Goal: Task Accomplishment & Management: Manage account settings

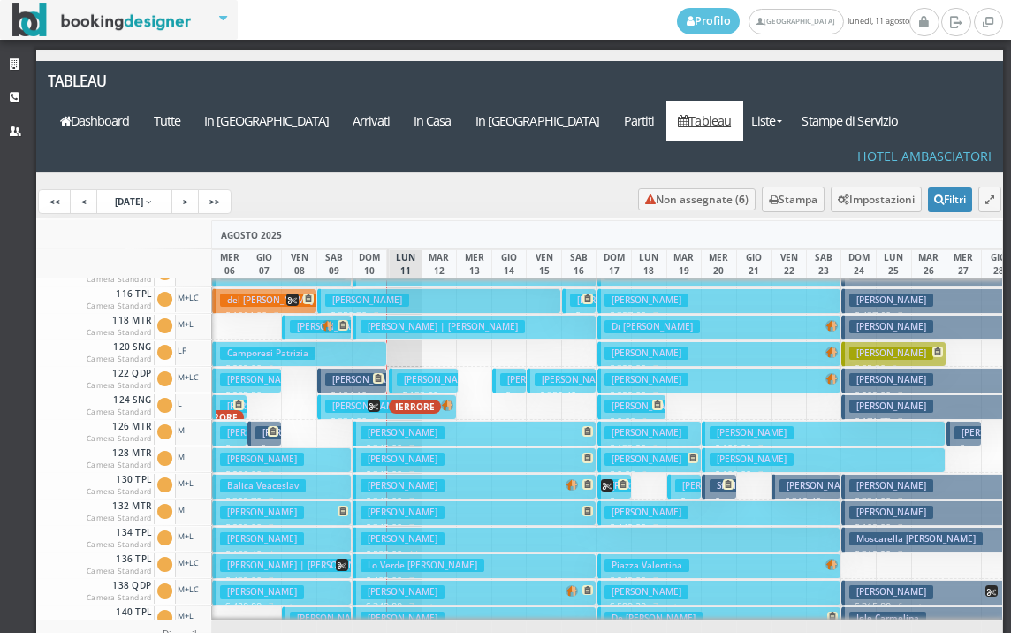
scroll to position [354, 0]
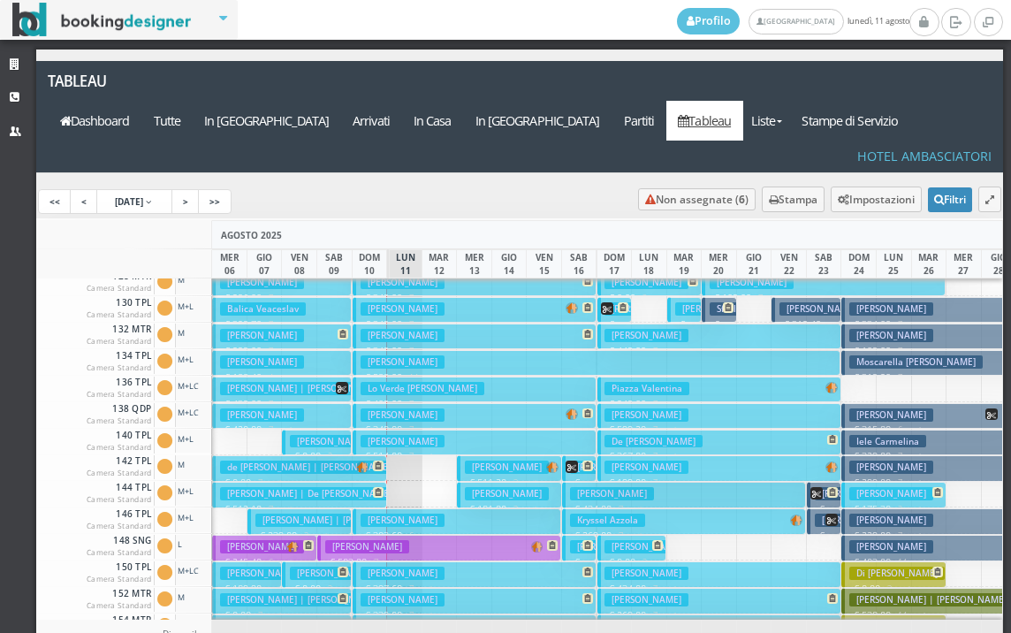
click at [279, 460] on h3 "de [PERSON_NAME] | [PERSON_NAME]" at bounding box center [309, 466] width 178 height 13
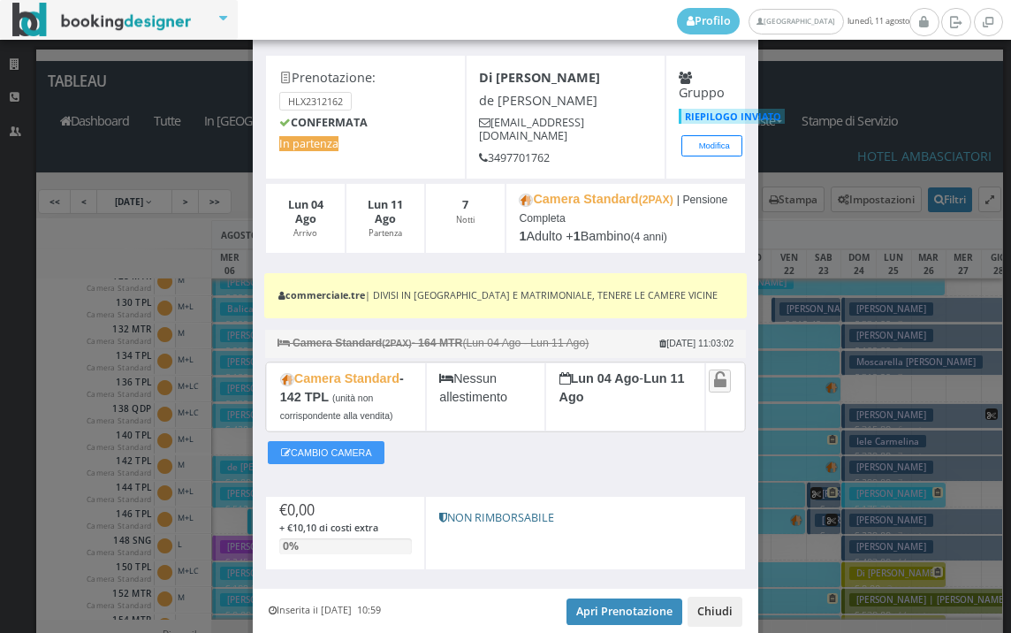
scroll to position [136, 0]
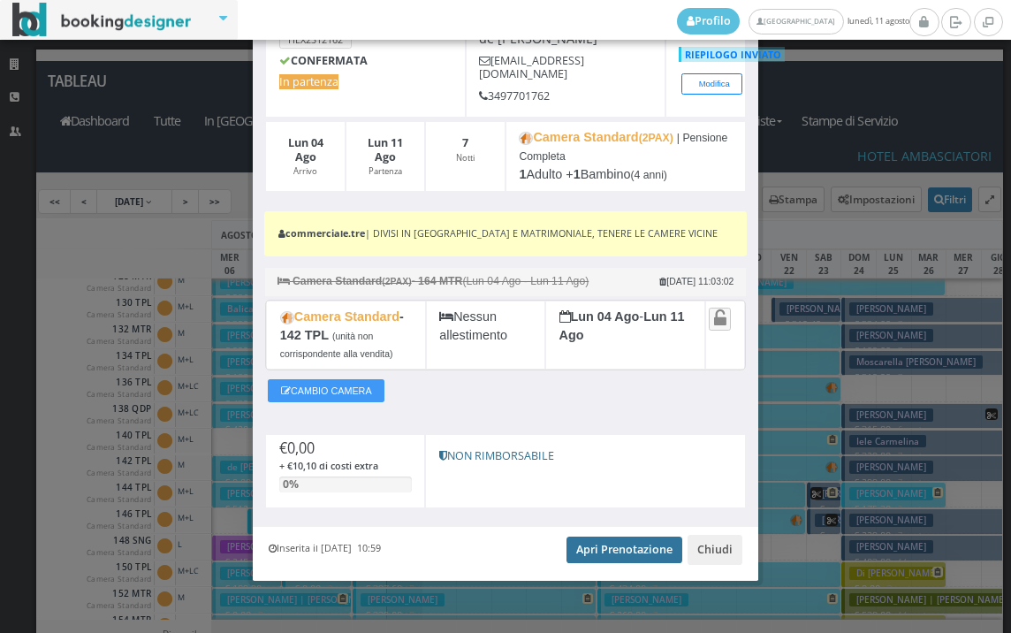
click at [622, 547] on link "Apri Prenotazione" at bounding box center [625, 549] width 116 height 27
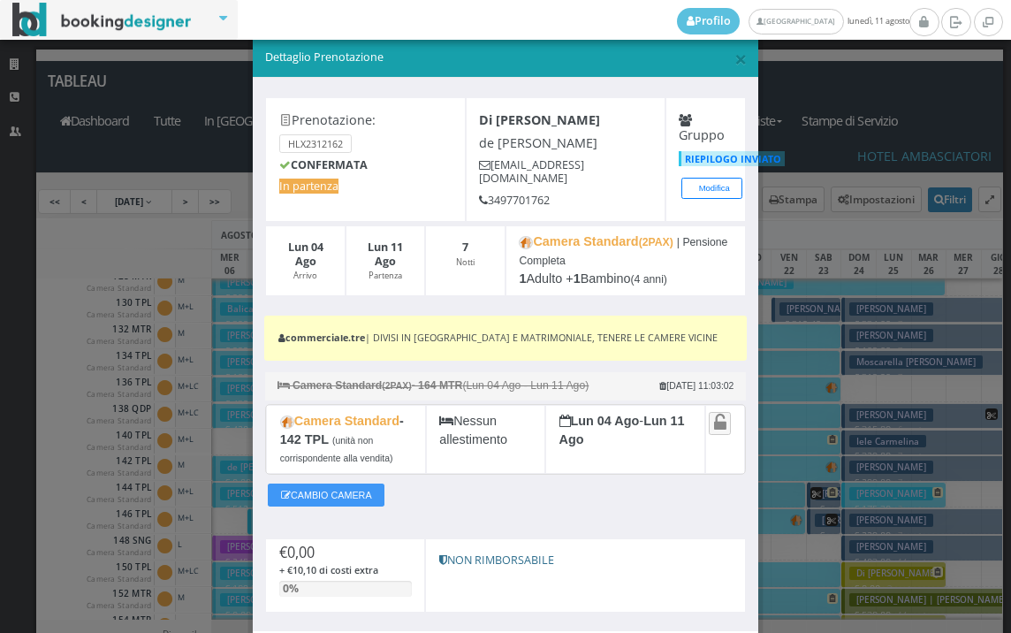
scroll to position [0, 0]
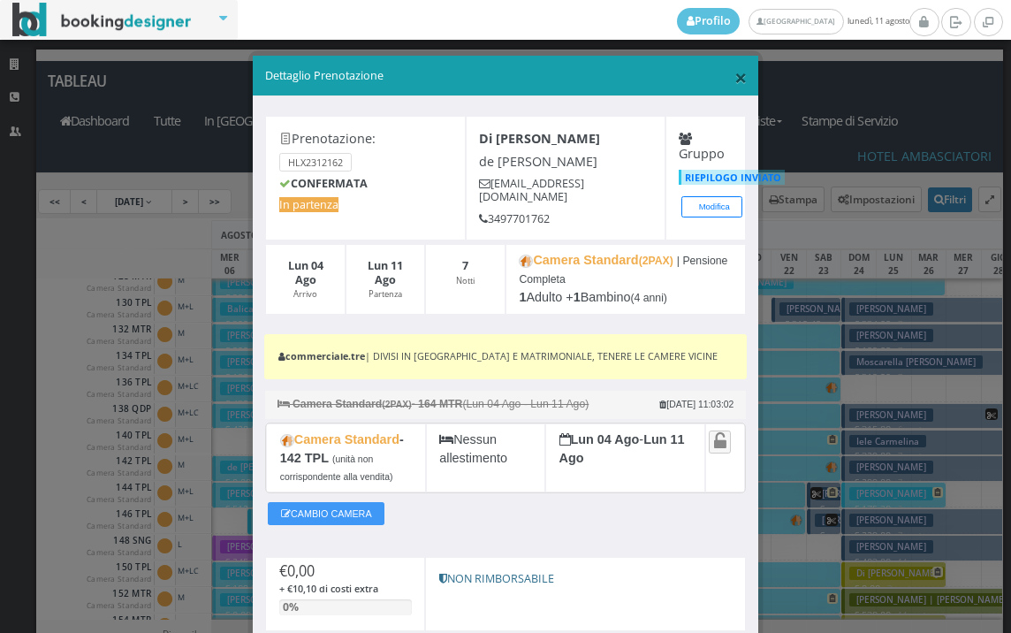
click at [734, 76] on span "×" at bounding box center [740, 77] width 12 height 30
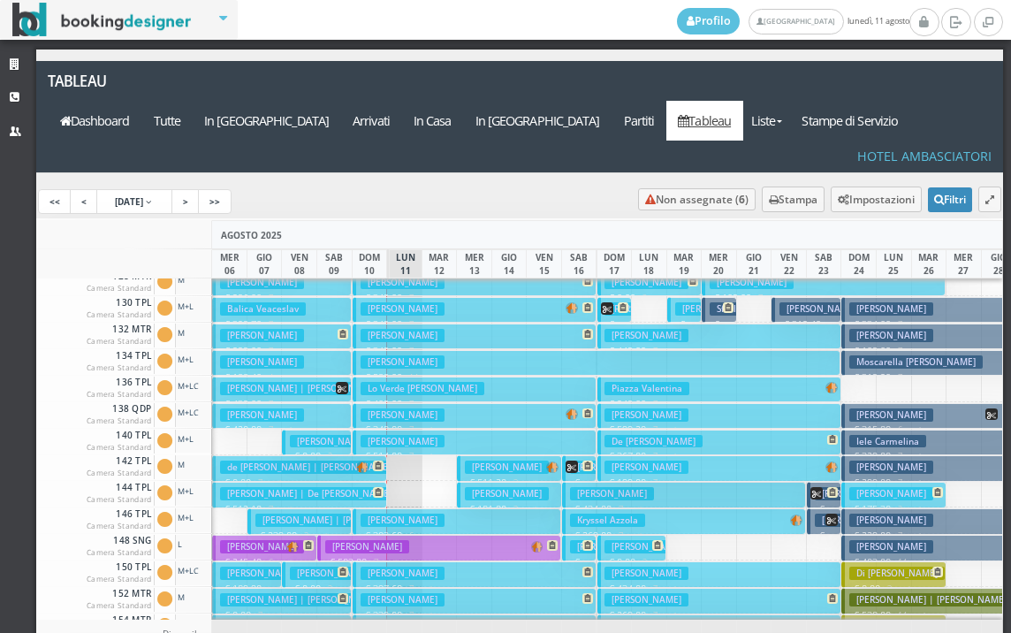
click at [293, 487] on h3 "Di Fant Sara | De Clara Maurizio" at bounding box center [309, 493] width 179 height 13
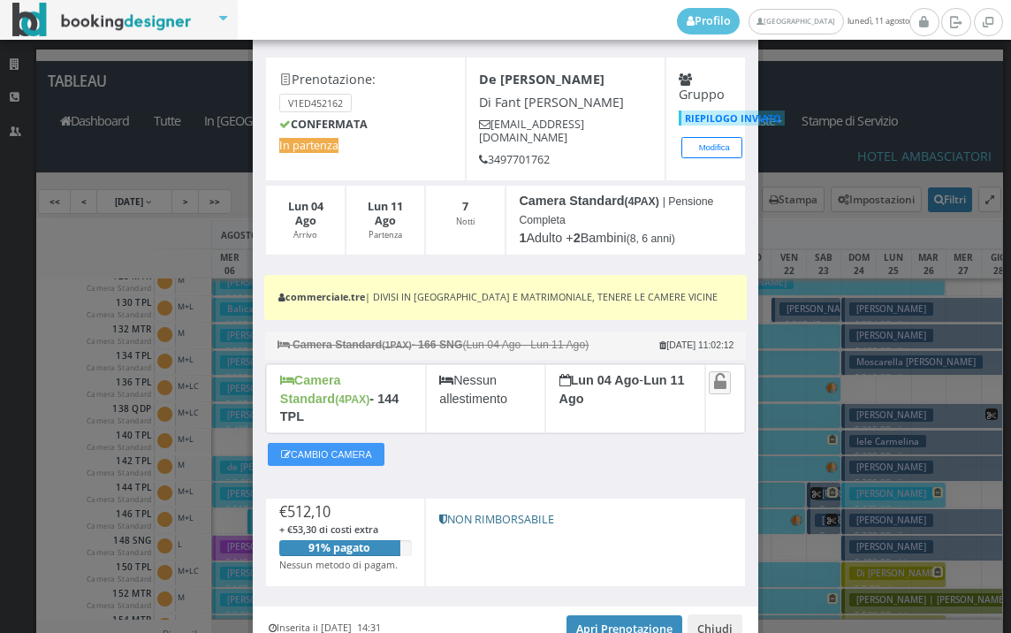
scroll to position [133, 0]
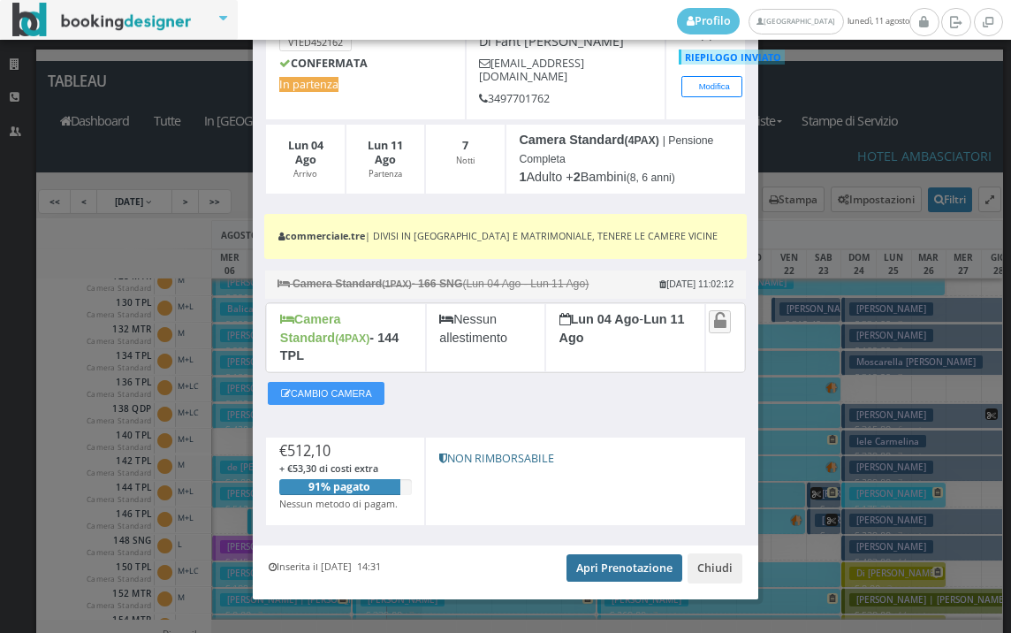
click at [619, 554] on link "Apri Prenotazione" at bounding box center [625, 567] width 116 height 27
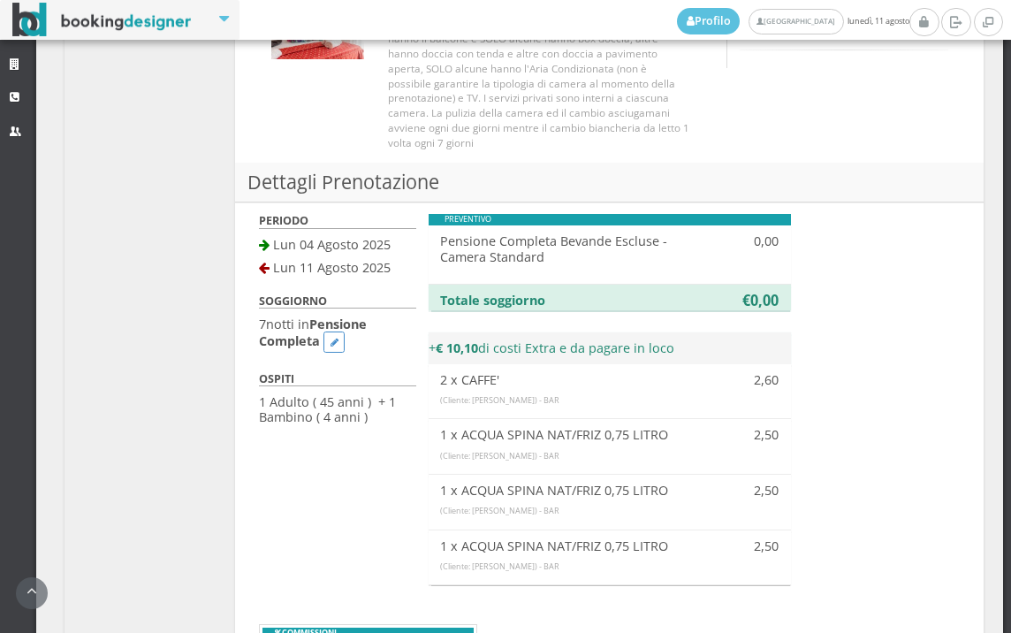
scroll to position [1571, 0]
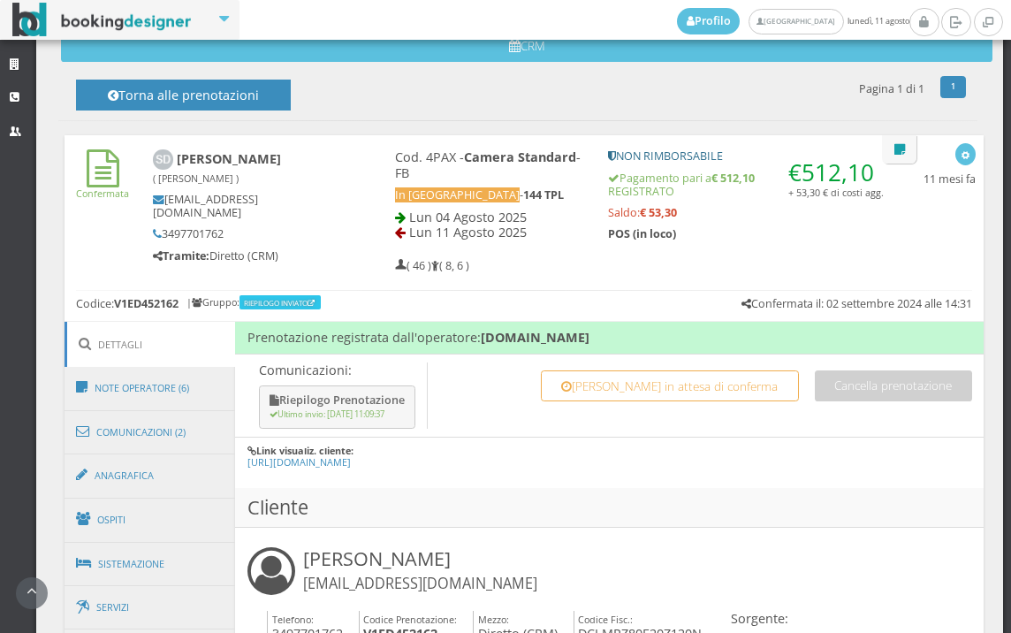
scroll to position [687, 0]
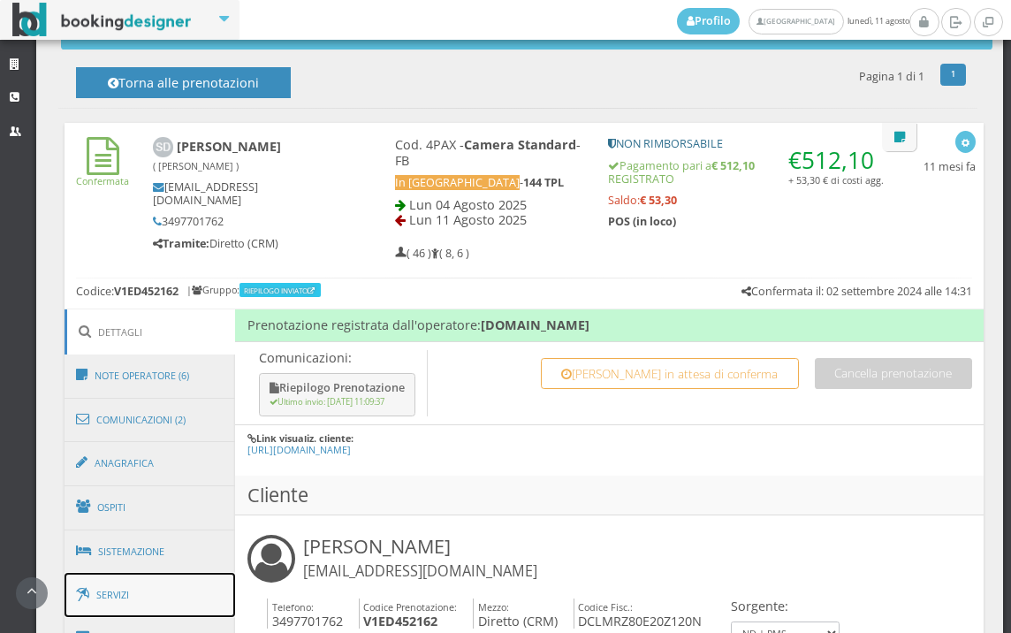
click at [140, 606] on link "Servizi" at bounding box center [150, 595] width 171 height 45
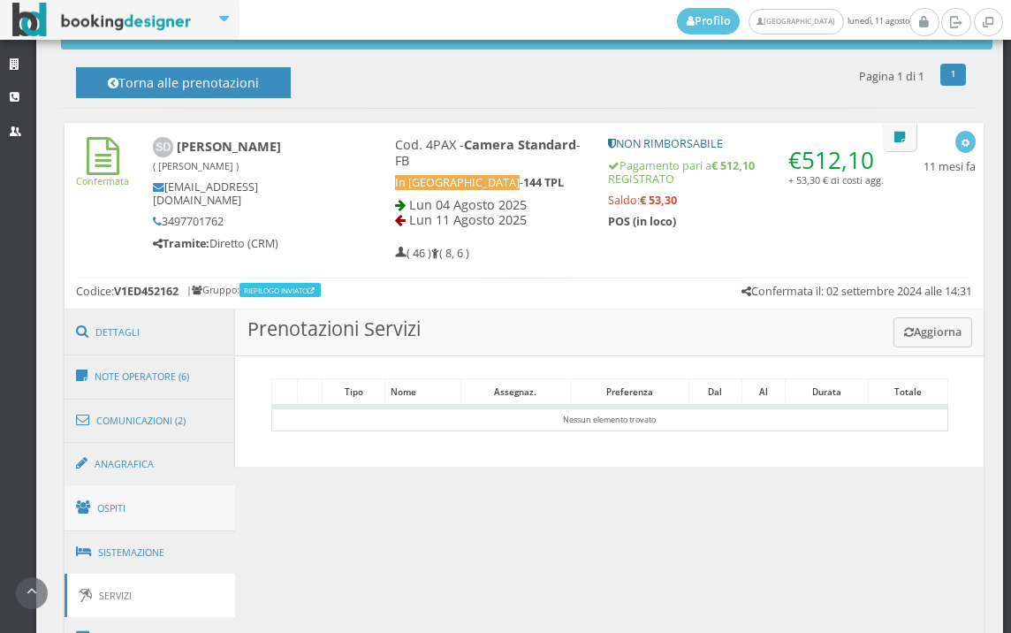
scroll to position [894, 0]
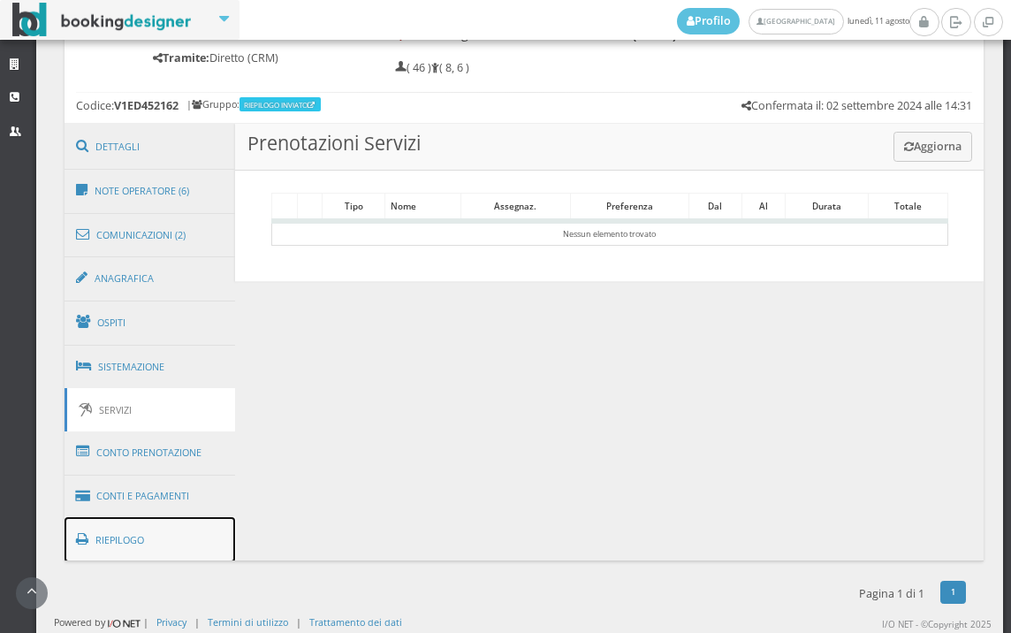
click at [153, 517] on link "Riepilogo" at bounding box center [150, 540] width 171 height 46
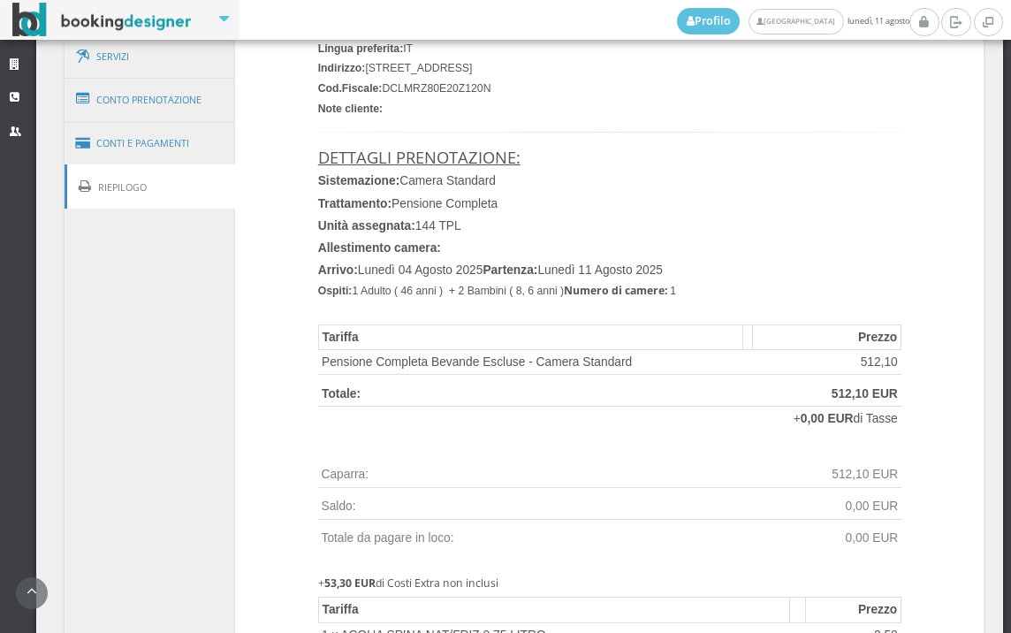
scroll to position [1090, 0]
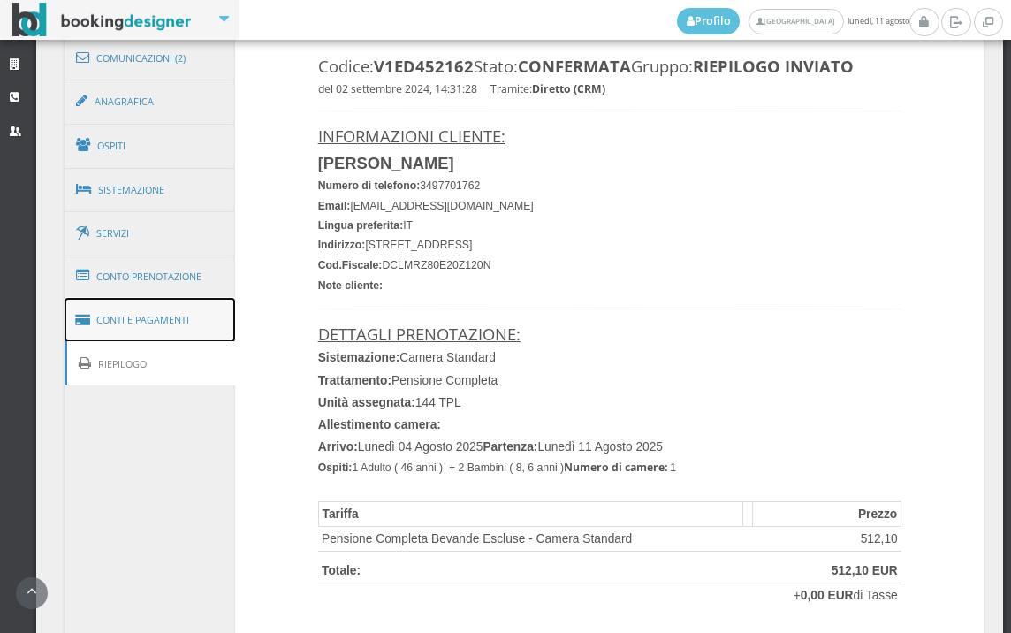
click at [170, 326] on link "Conti e Pagamenti" at bounding box center [150, 320] width 171 height 45
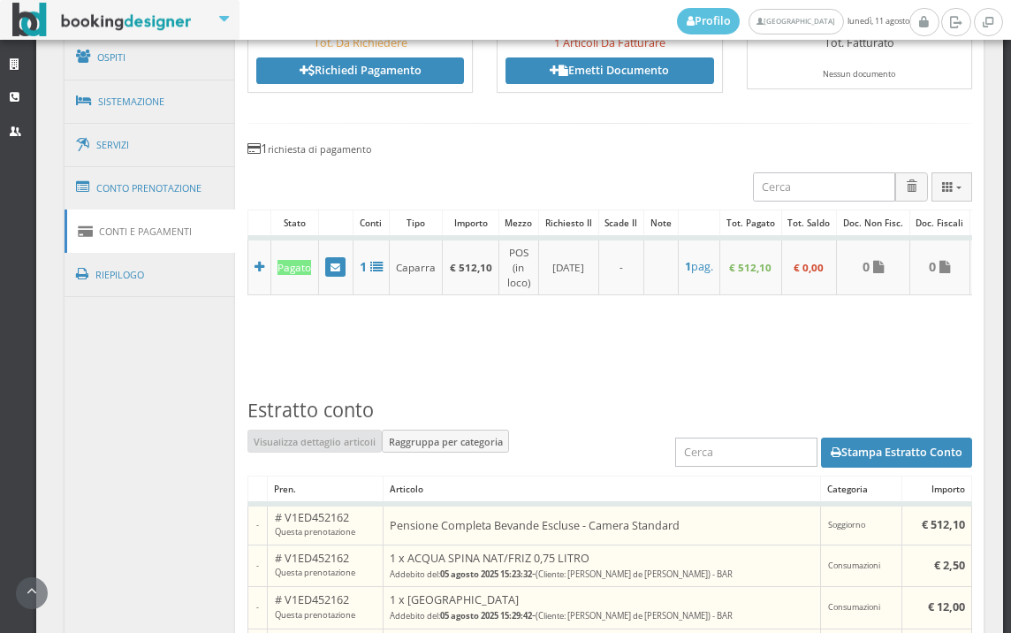
scroll to position [894, 0]
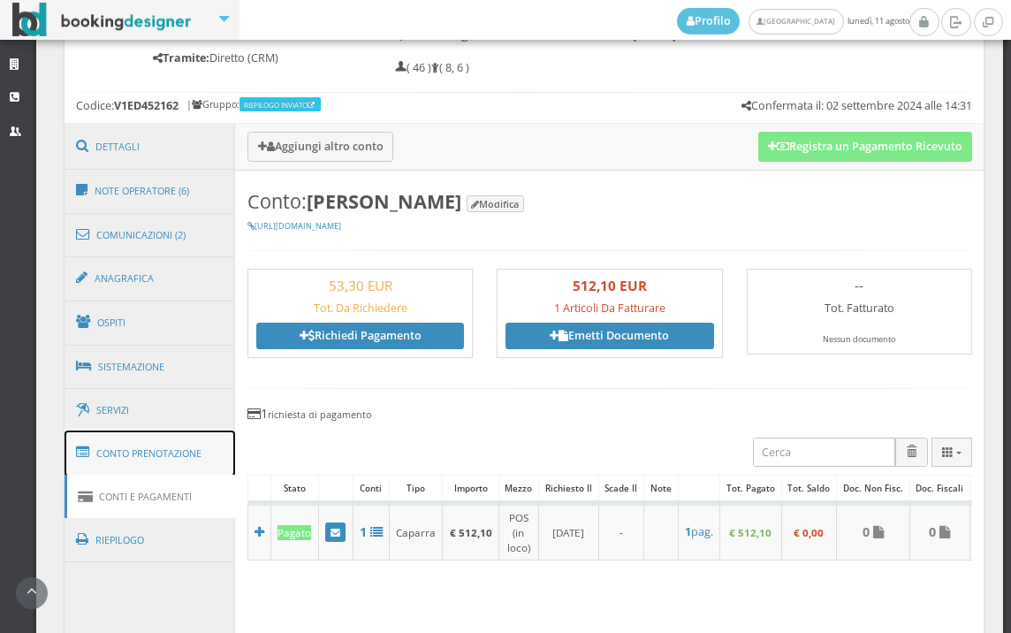
click at [156, 448] on link "Conto Prenotazione" at bounding box center [150, 453] width 171 height 46
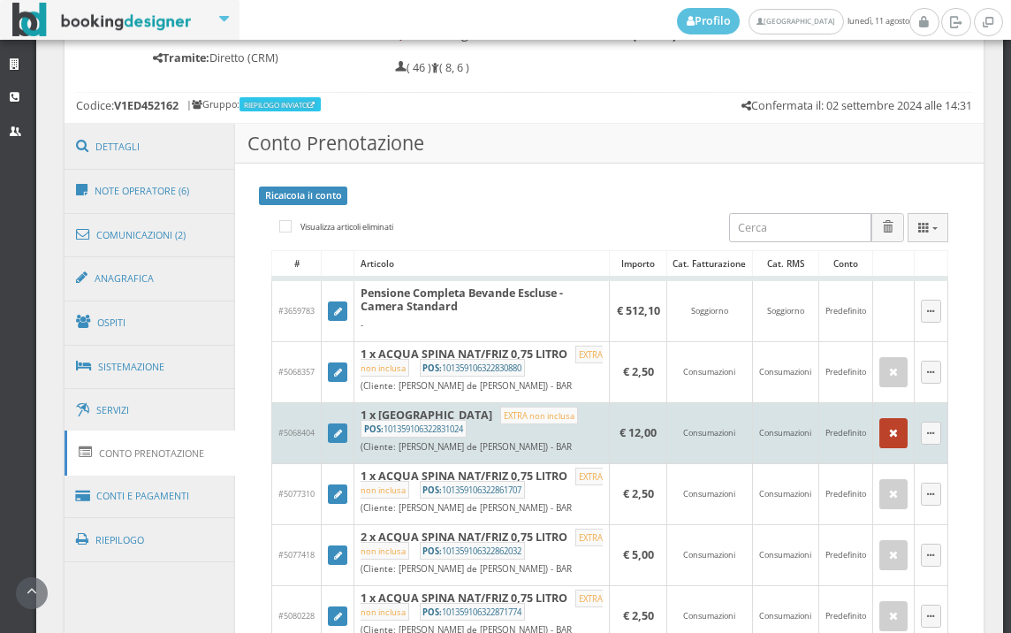
click at [893, 431] on button "button" at bounding box center [893, 433] width 28 height 30
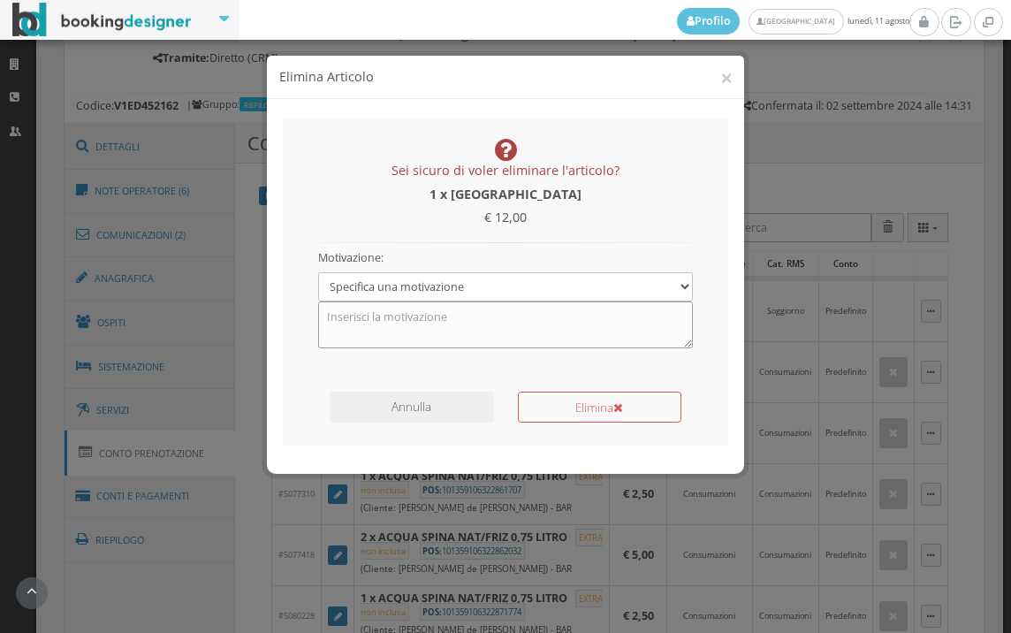
click at [504, 324] on textarea at bounding box center [506, 324] width 376 height 46
type textarea "CAMERA SBAGLIATA"
click at [602, 404] on button "Elimina" at bounding box center [600, 407] width 164 height 31
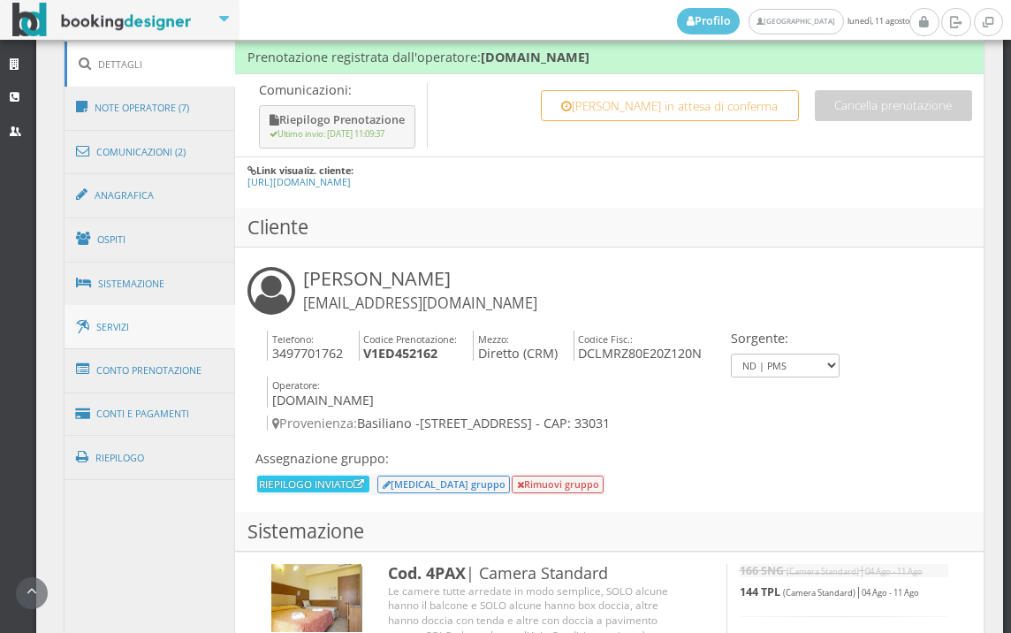
scroll to position [982, 0]
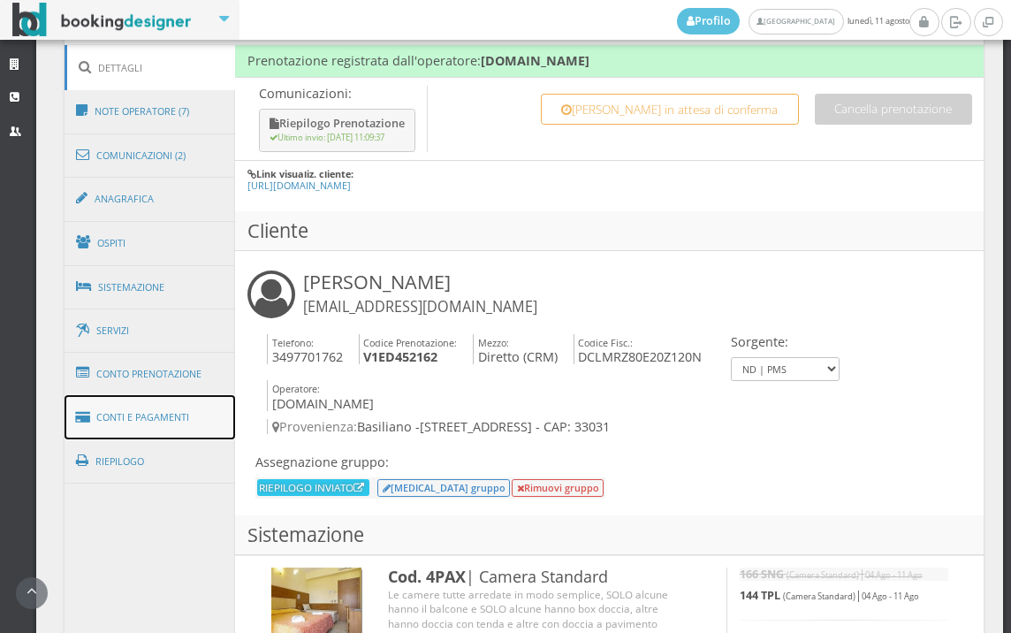
click at [206, 414] on link "Conti e Pagamenti" at bounding box center [150, 417] width 171 height 45
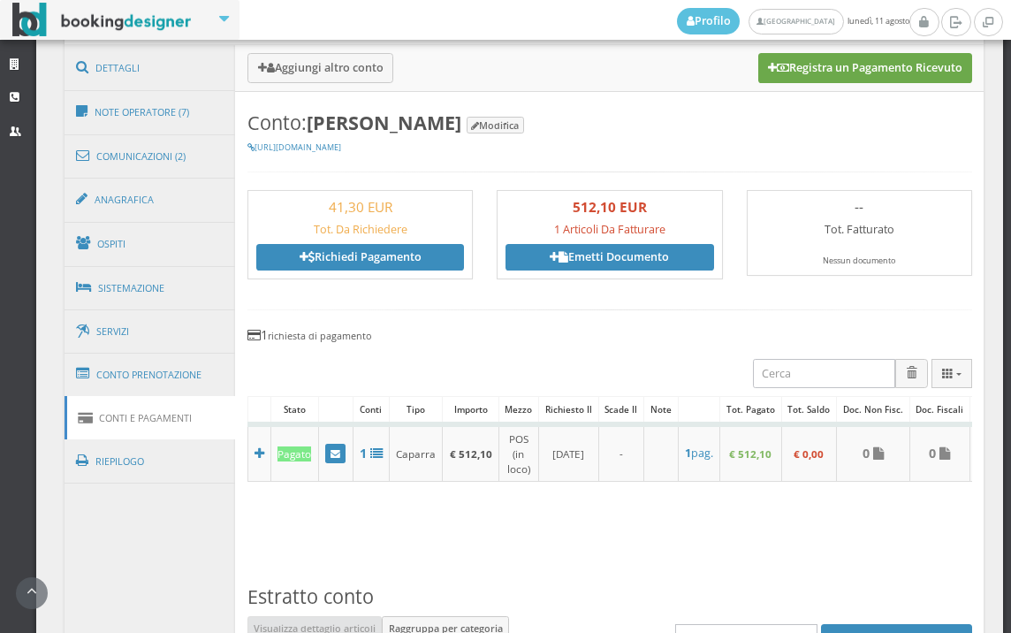
click at [872, 72] on button "Registra un Pagamento Ricevuto" at bounding box center [865, 68] width 214 height 30
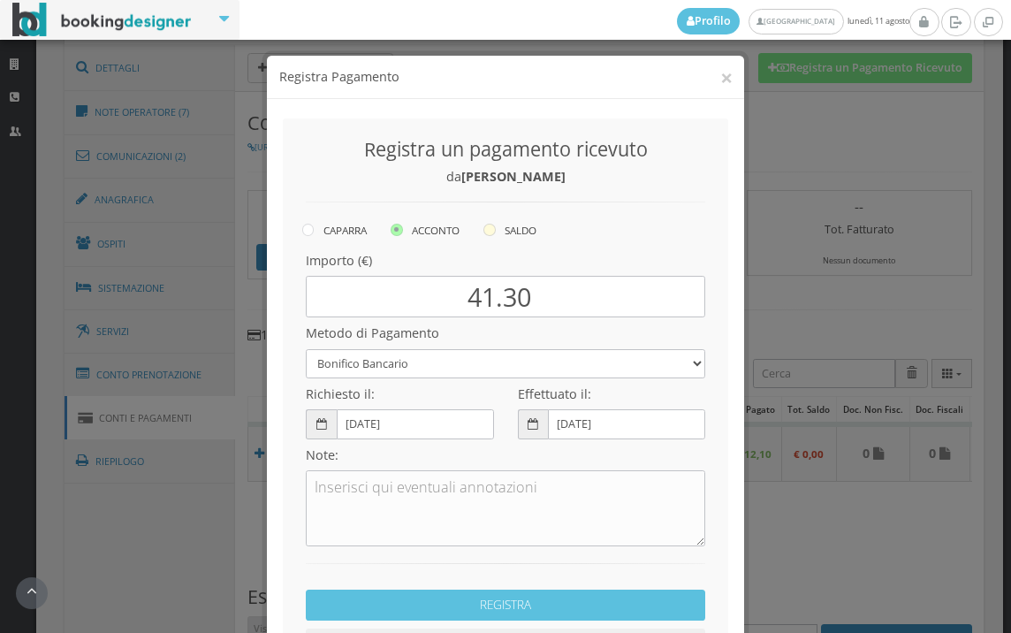
click at [484, 231] on icon at bounding box center [489, 230] width 12 height 12
radio input "true"
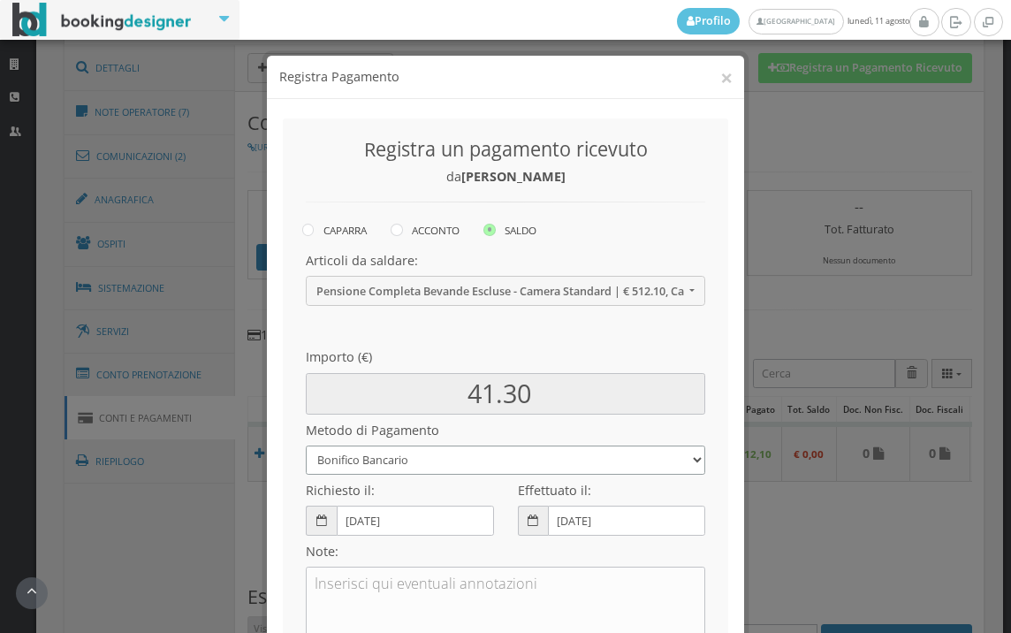
click at [415, 468] on select "Bonifico Bancario BONIFICO SUM UP Contanti Assegno Bancario Assegno Circolare V…" at bounding box center [505, 459] width 399 height 29
select select
click at [306, 445] on select "Bonifico Bancario BONIFICO SUM UP Contanti Assegno Bancario Assegno Circolare V…" at bounding box center [505, 459] width 399 height 29
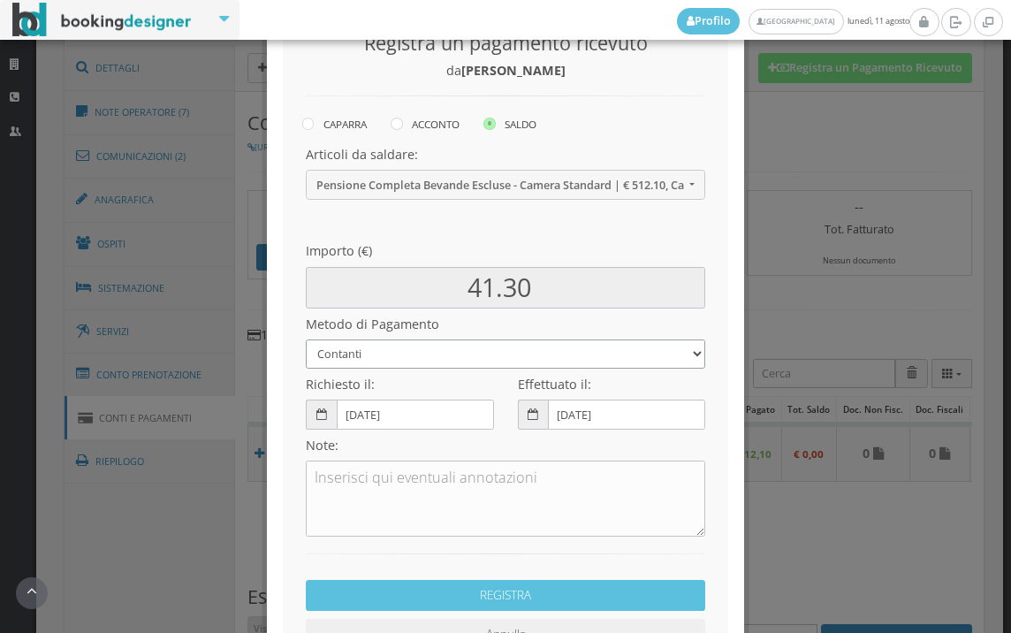
scroll to position [241, 0]
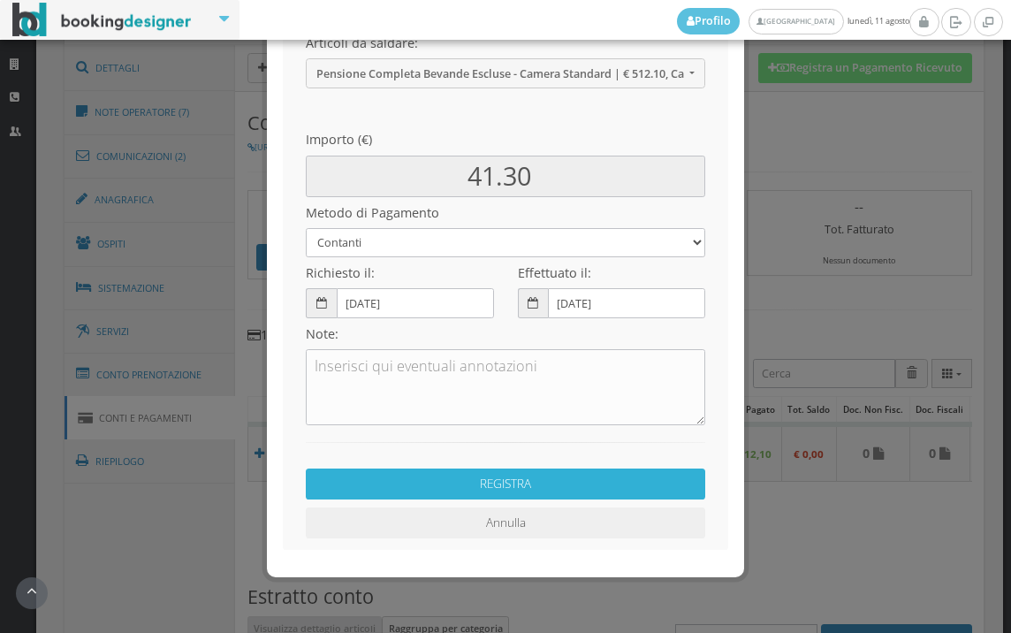
click at [571, 486] on button "REGISTRA" at bounding box center [505, 483] width 399 height 31
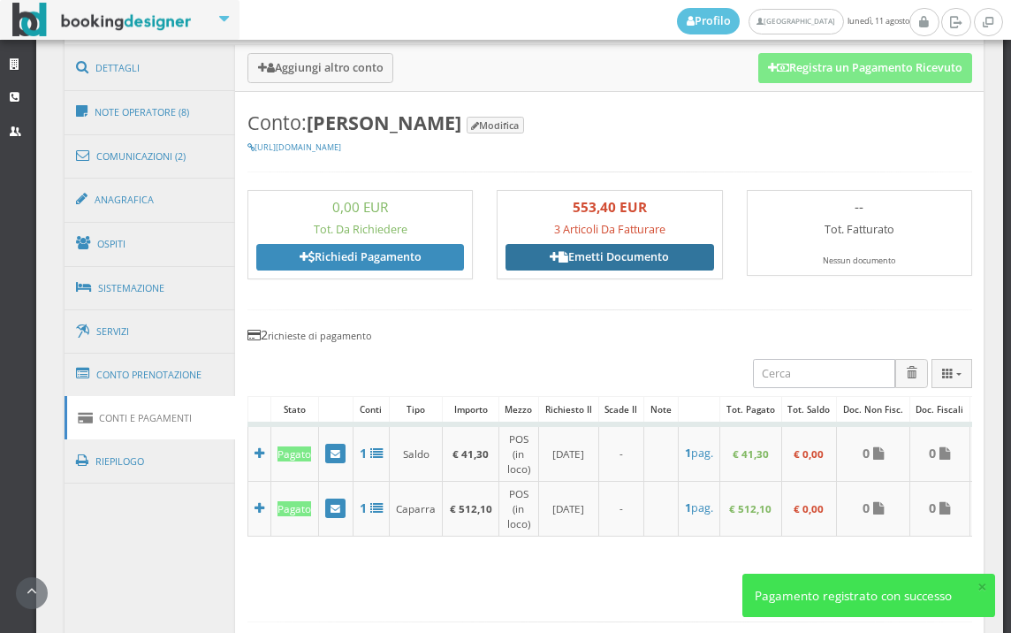
click at [650, 260] on link "Emetti Documento" at bounding box center [610, 257] width 208 height 27
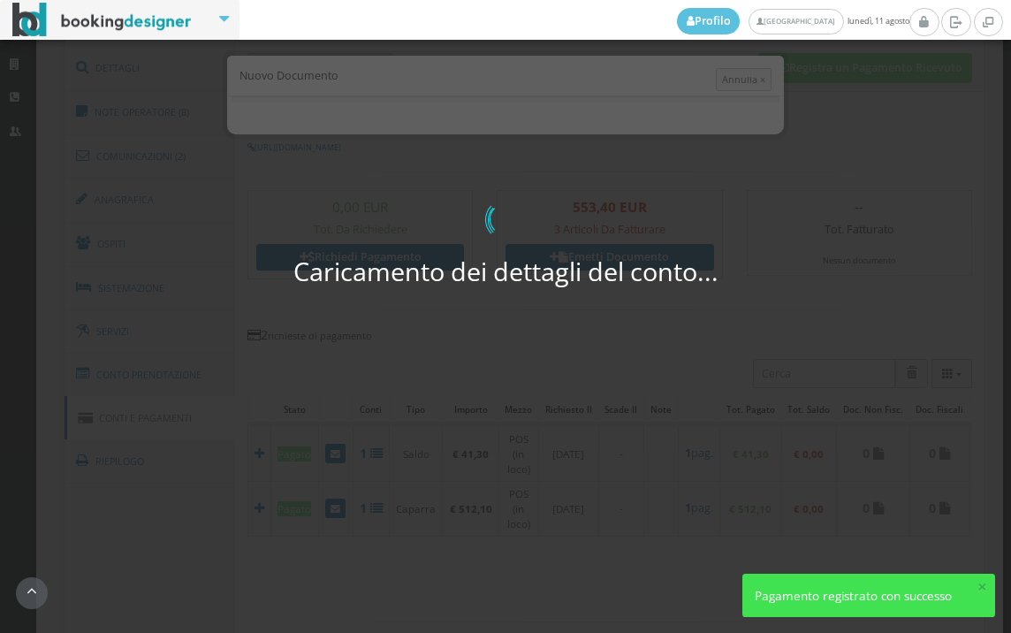
select select "PF"
select select "BASILIANO"
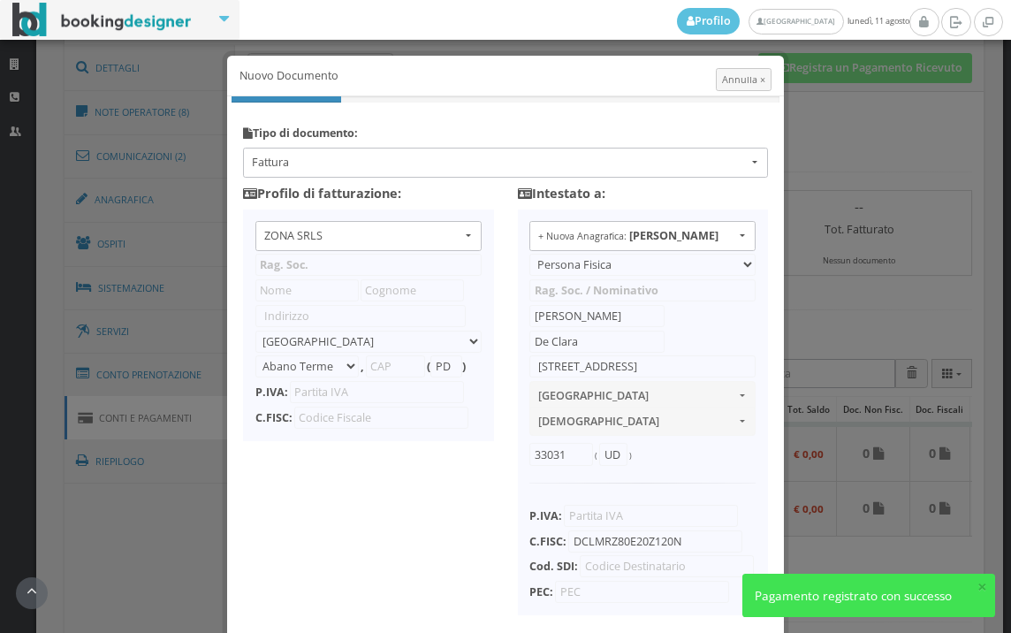
type input "ZONA SRLS"
type input "Vico V Durante, 8"
select select "Frattamaggiore"
type input "80027"
type input "NA"
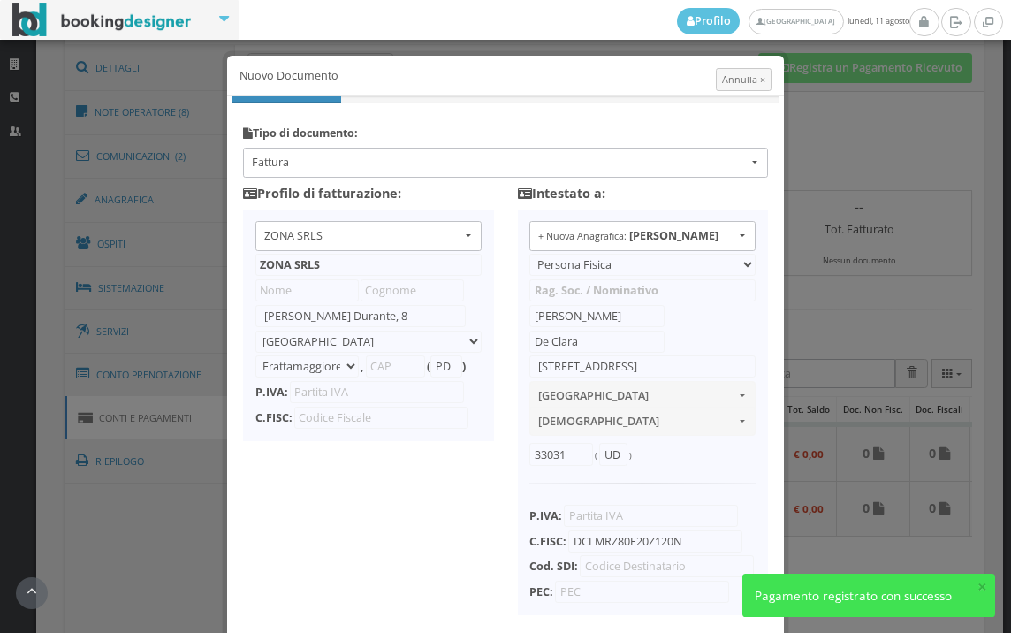
type input "10356321215"
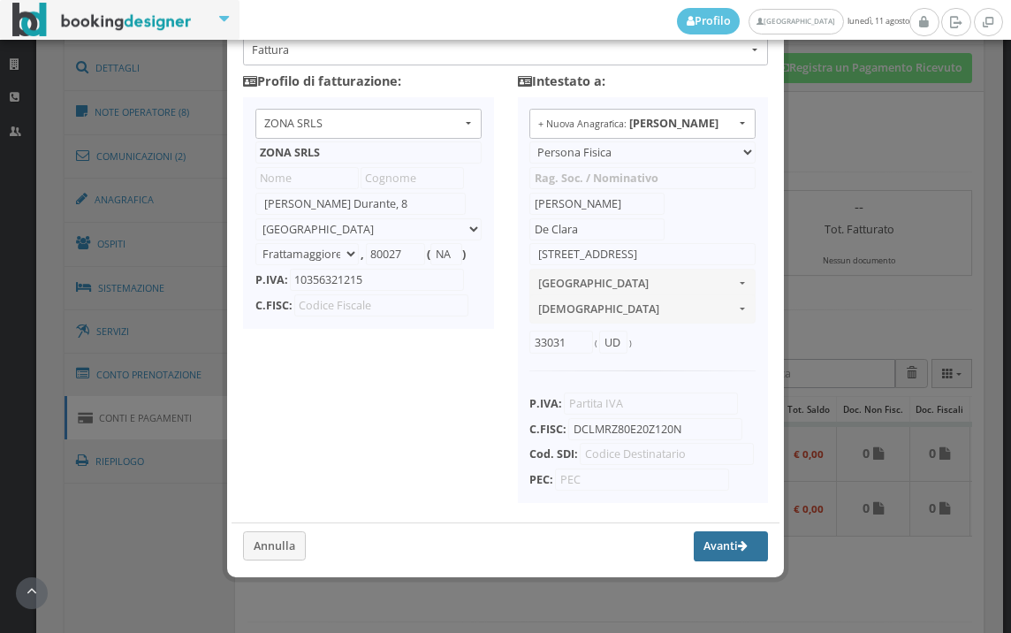
click at [695, 540] on button "Avanti" at bounding box center [731, 546] width 74 height 30
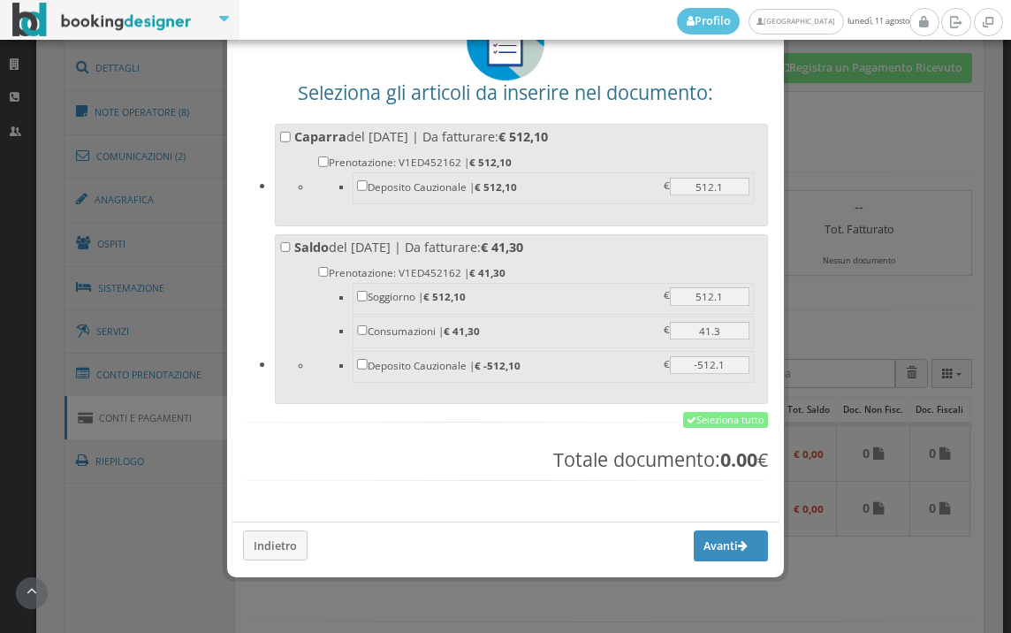
scroll to position [138, 0]
click at [692, 422] on link "Seleziona tutto" at bounding box center [725, 420] width 85 height 16
checkbox input "true"
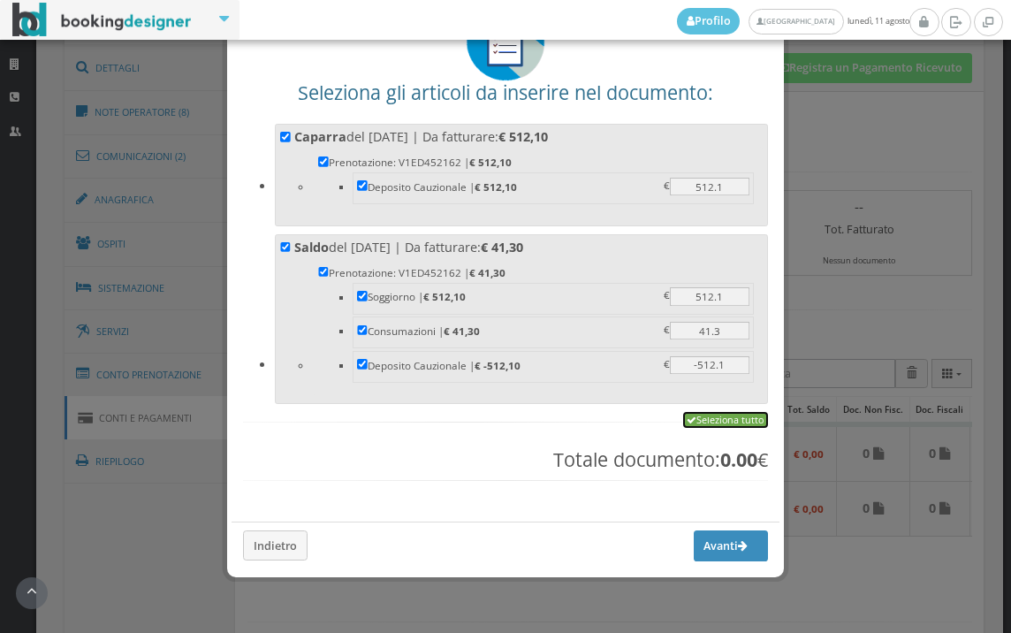
checkbox input "true"
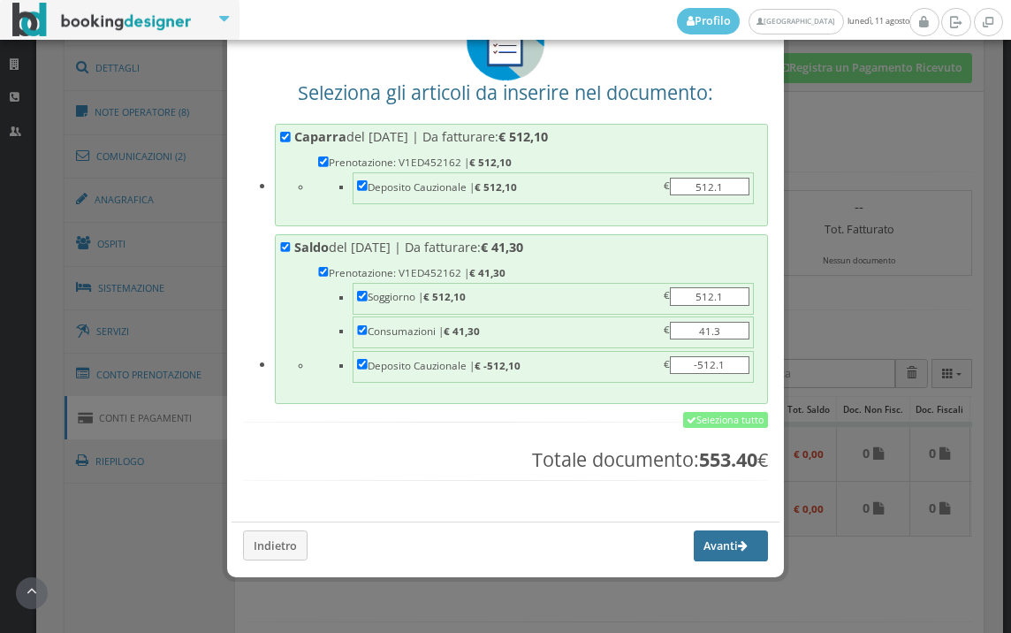
click at [694, 550] on button "Avanti" at bounding box center [731, 545] width 74 height 30
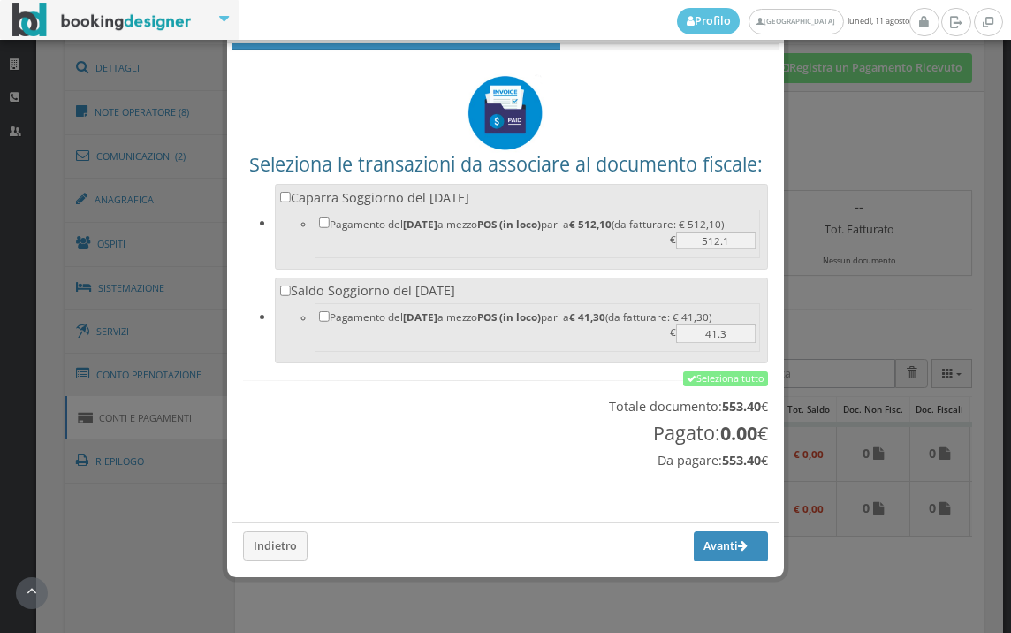
scroll to position [58, 0]
click at [711, 371] on link "Seleziona tutto" at bounding box center [725, 379] width 85 height 16
checkbox input "true"
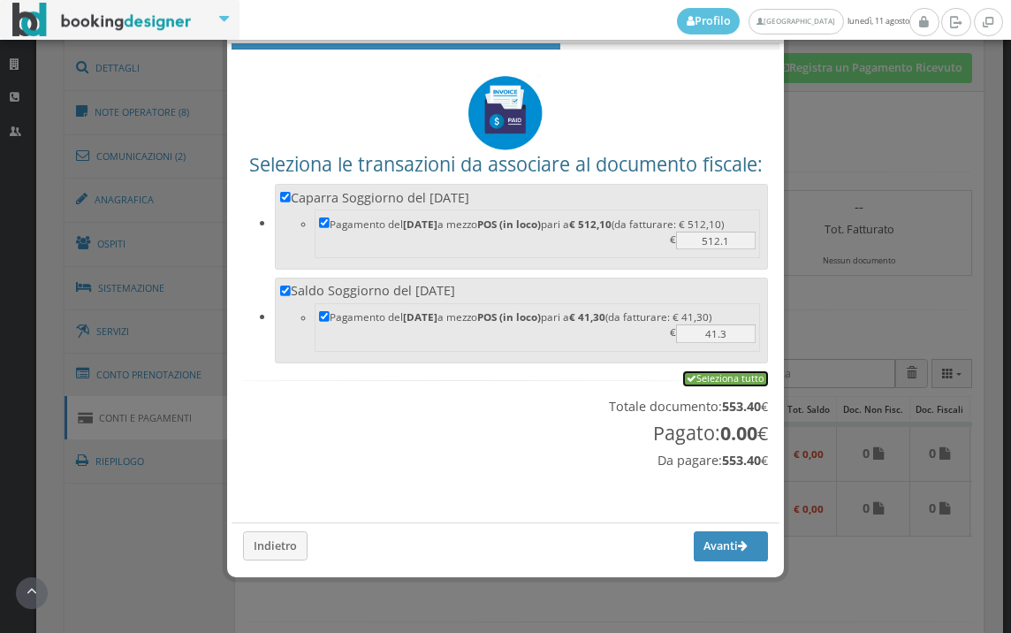
checkbox input "true"
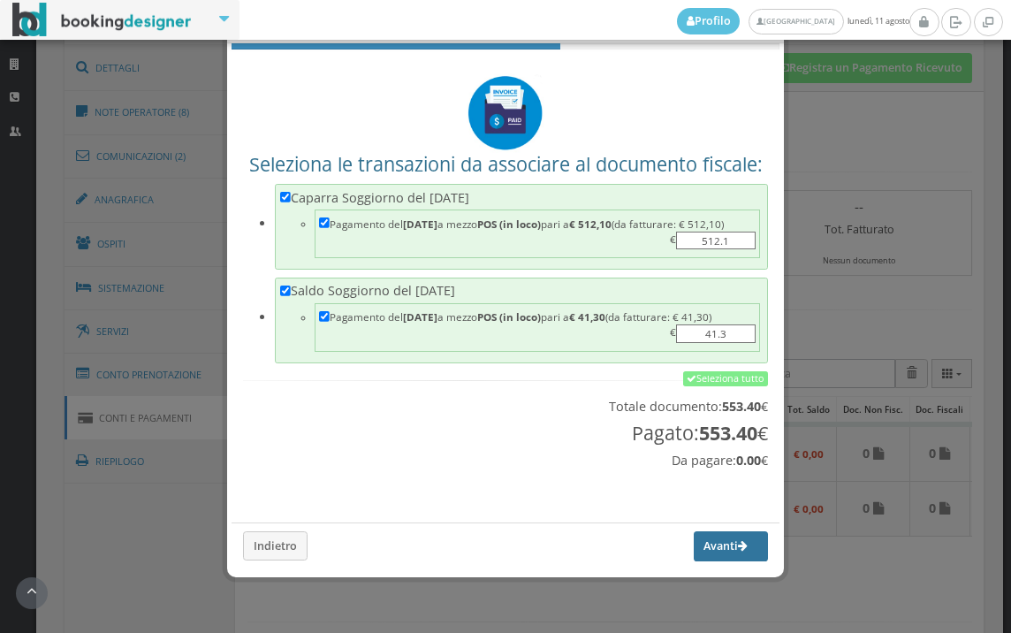
click at [700, 541] on button "Avanti" at bounding box center [731, 546] width 74 height 30
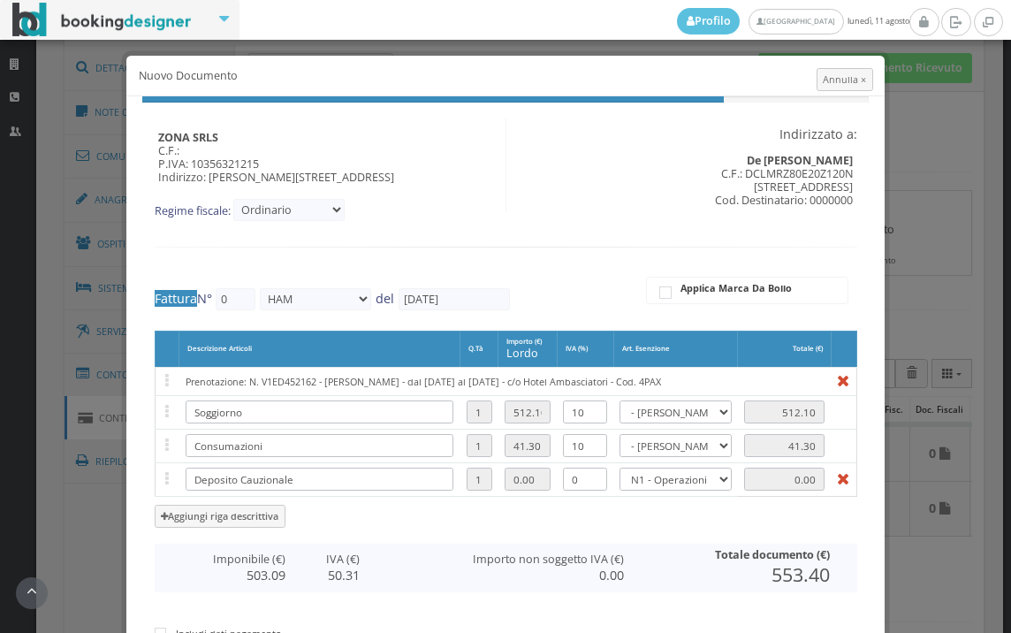
type input "455"
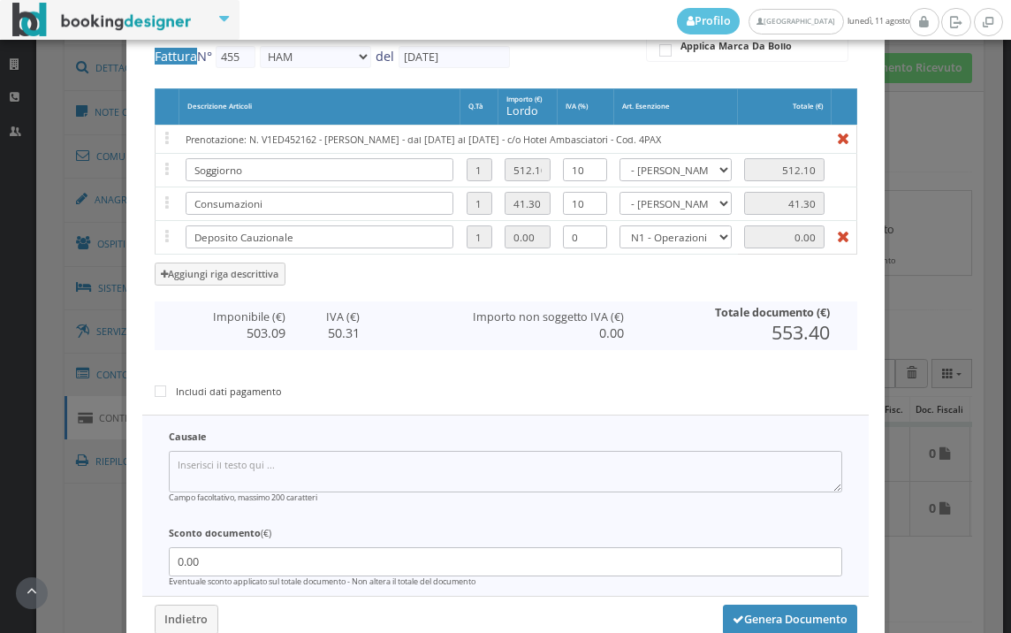
scroll to position [364, 0]
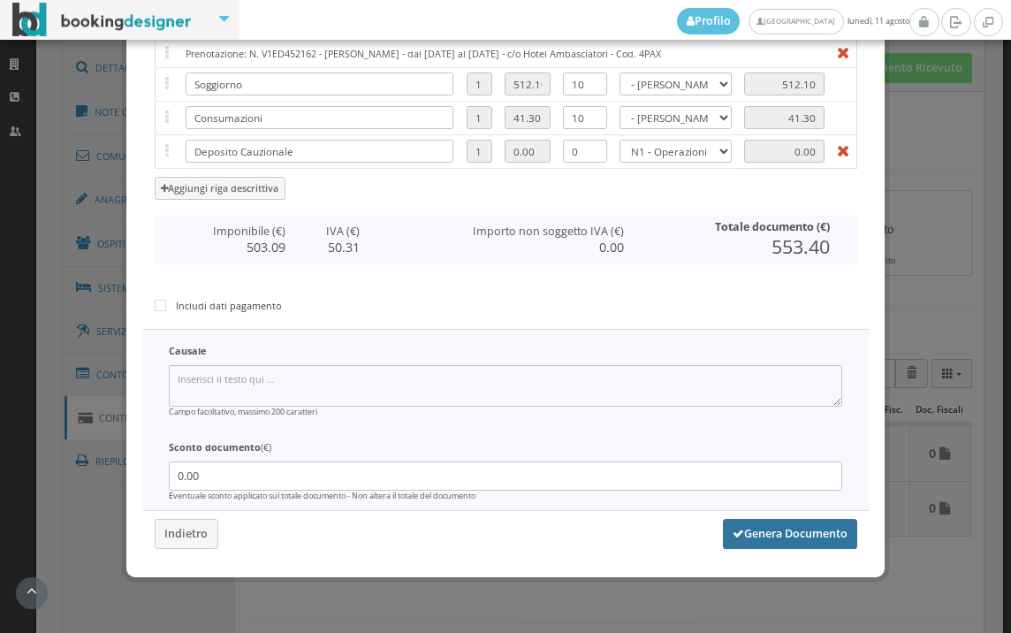
click at [771, 533] on button "Genera Documento" at bounding box center [790, 534] width 134 height 30
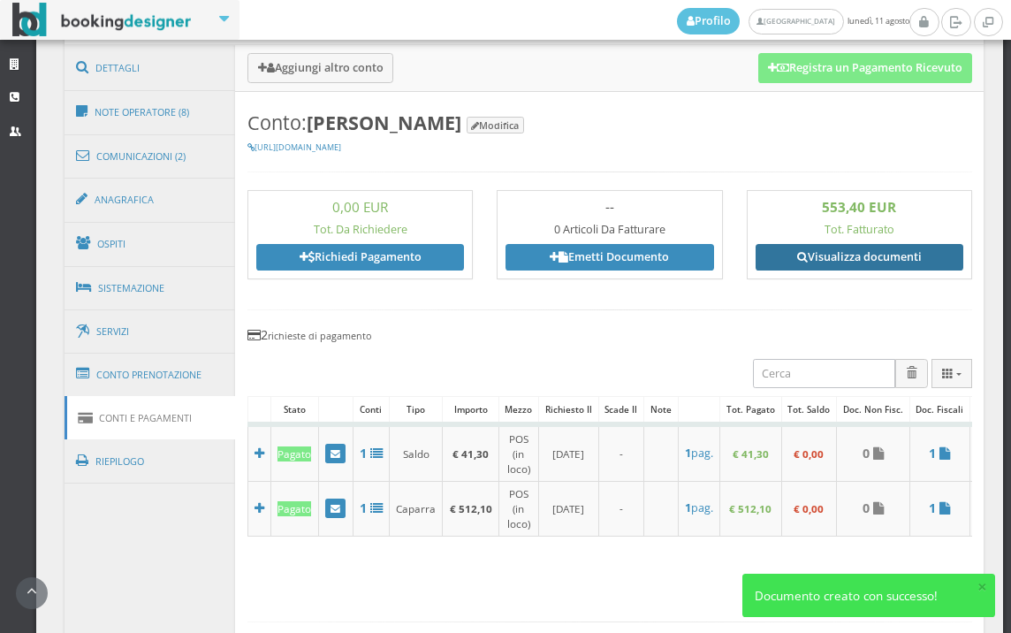
click at [887, 248] on link "Visualizza documenti" at bounding box center [860, 257] width 208 height 27
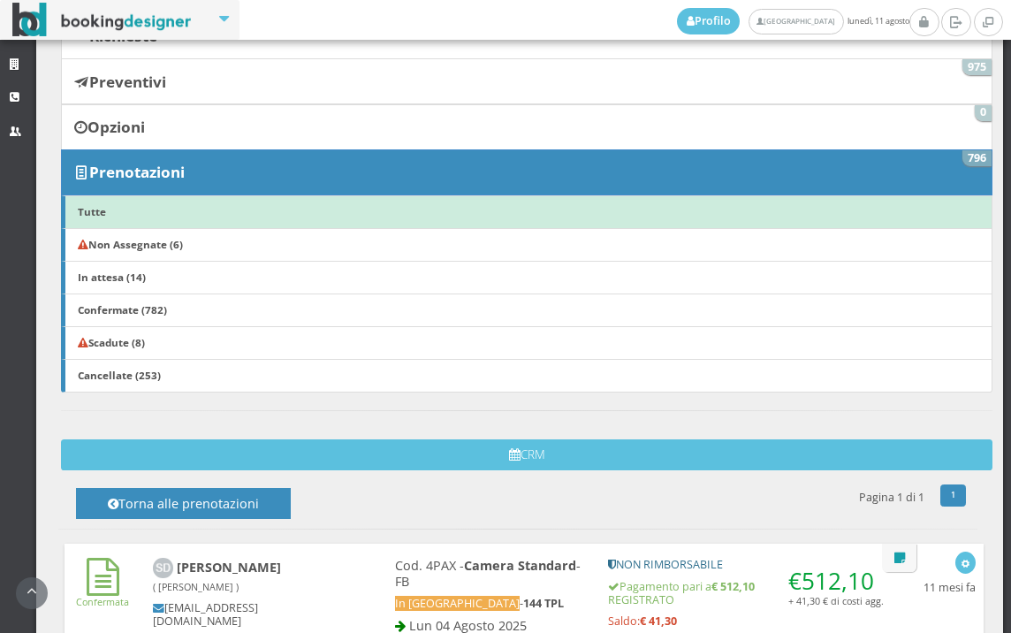
scroll to position [196, 0]
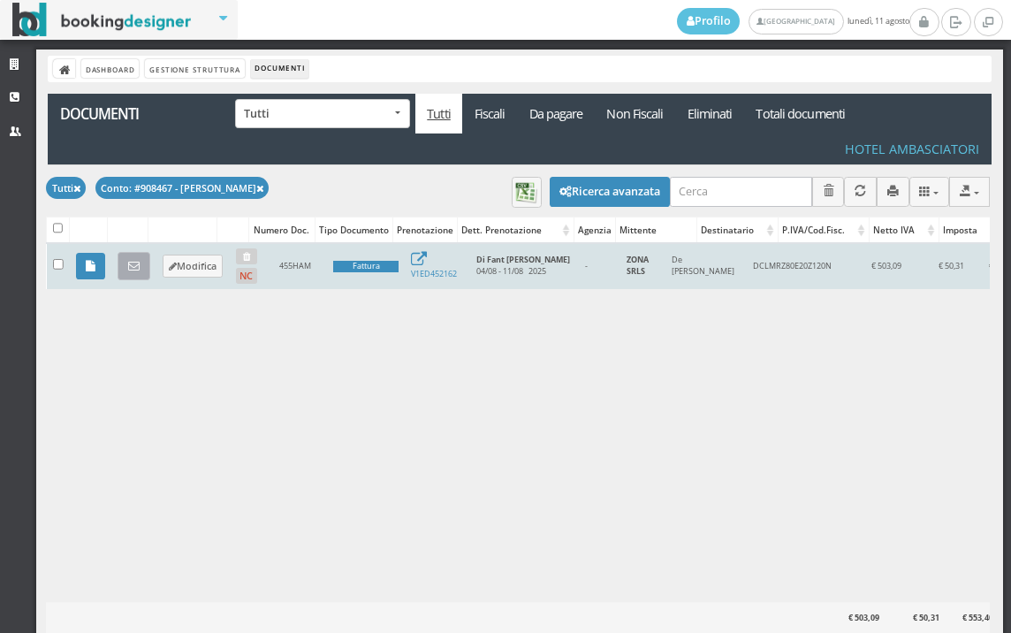
click at [124, 265] on link at bounding box center [134, 266] width 33 height 28
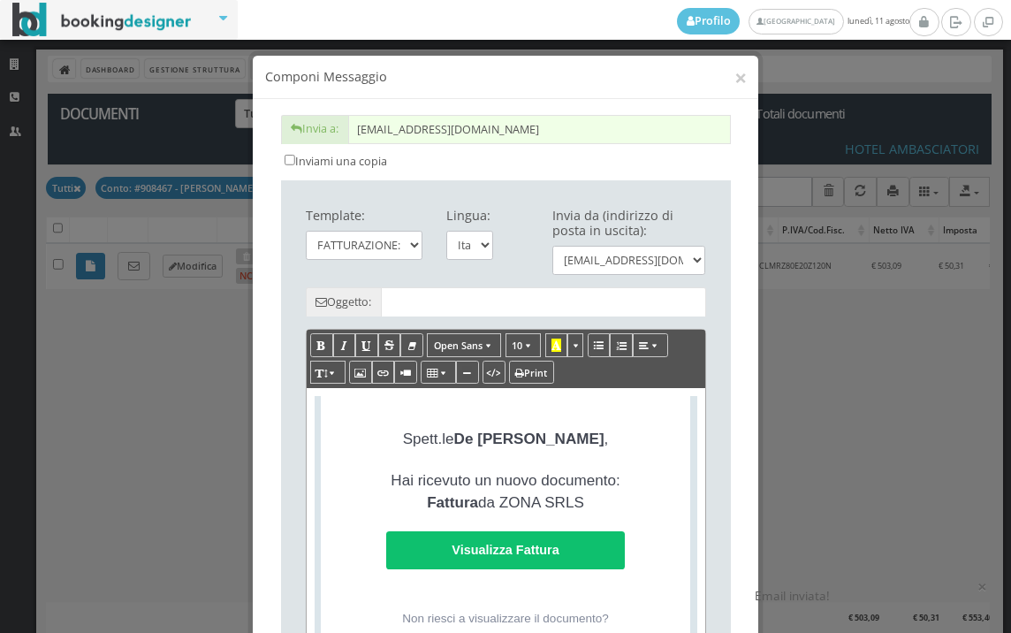
type input "Copia di cortesia: Fattura da ZONA SRLS - n. 455HAM del [DATE]"
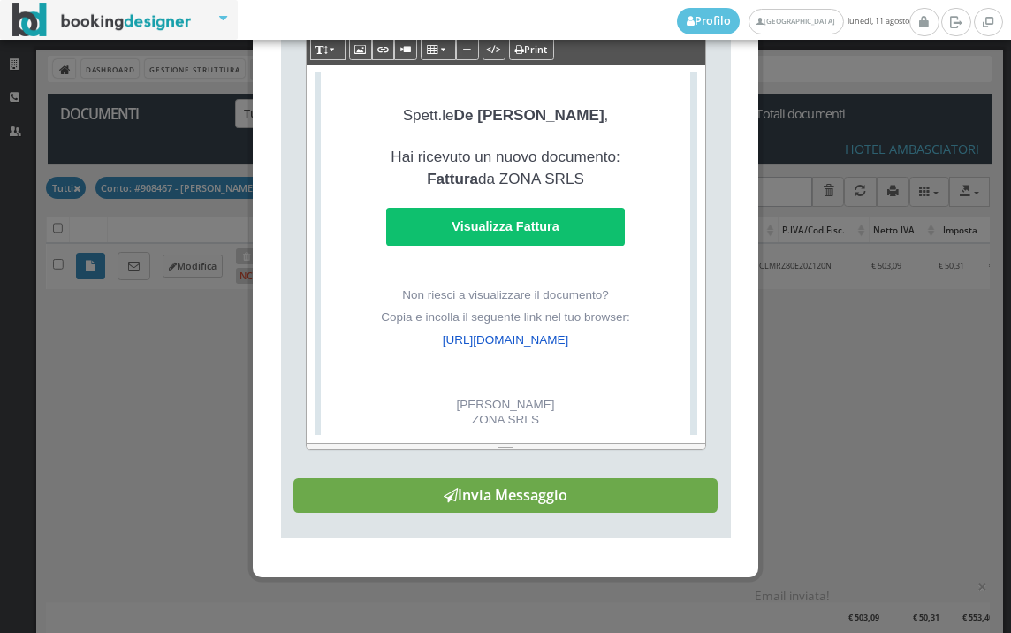
click at [521, 513] on button "Invia Messaggio" at bounding box center [505, 495] width 424 height 35
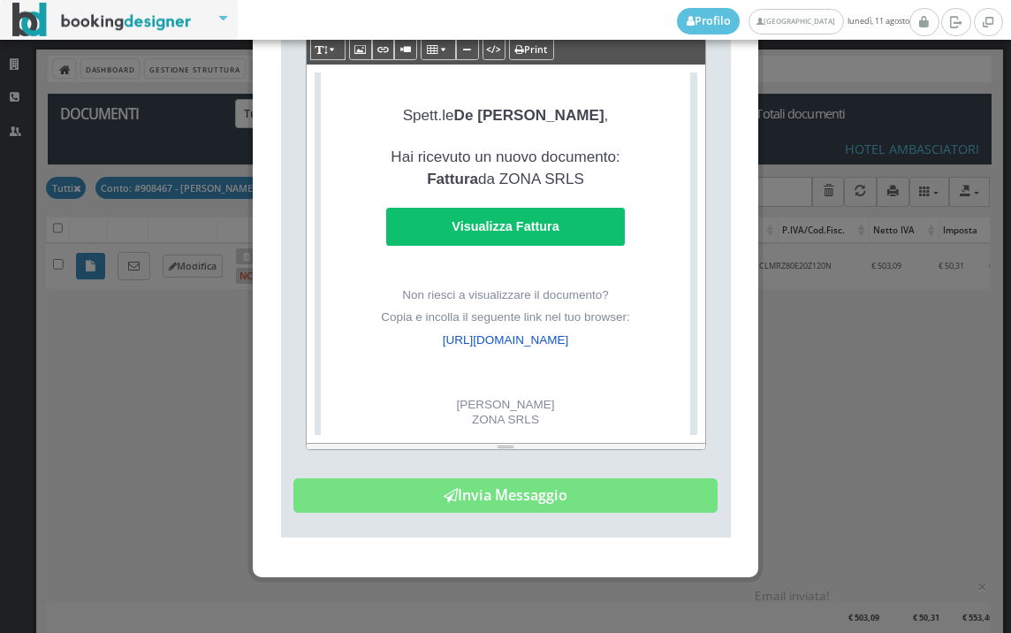
scroll to position [0, 0]
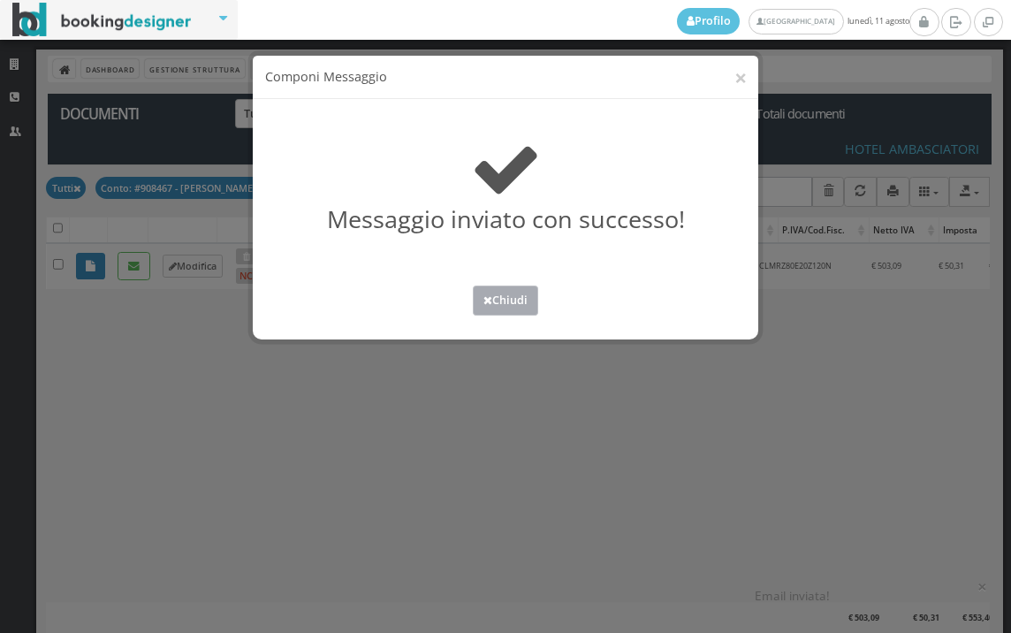
click at [496, 301] on button "Chiudi" at bounding box center [505, 299] width 65 height 29
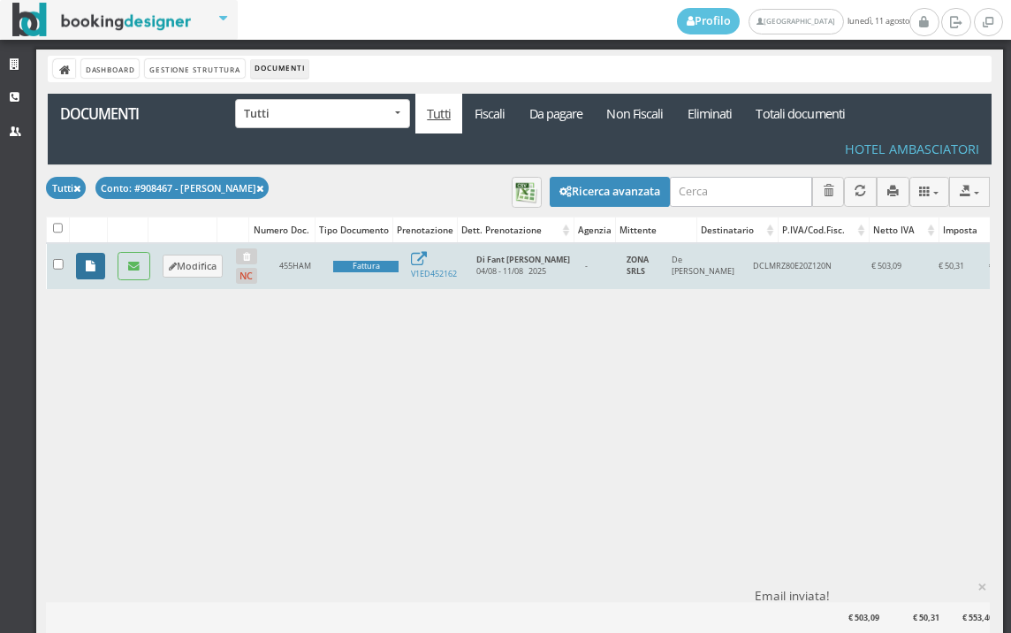
click at [87, 265] on icon at bounding box center [91, 266] width 10 height 11
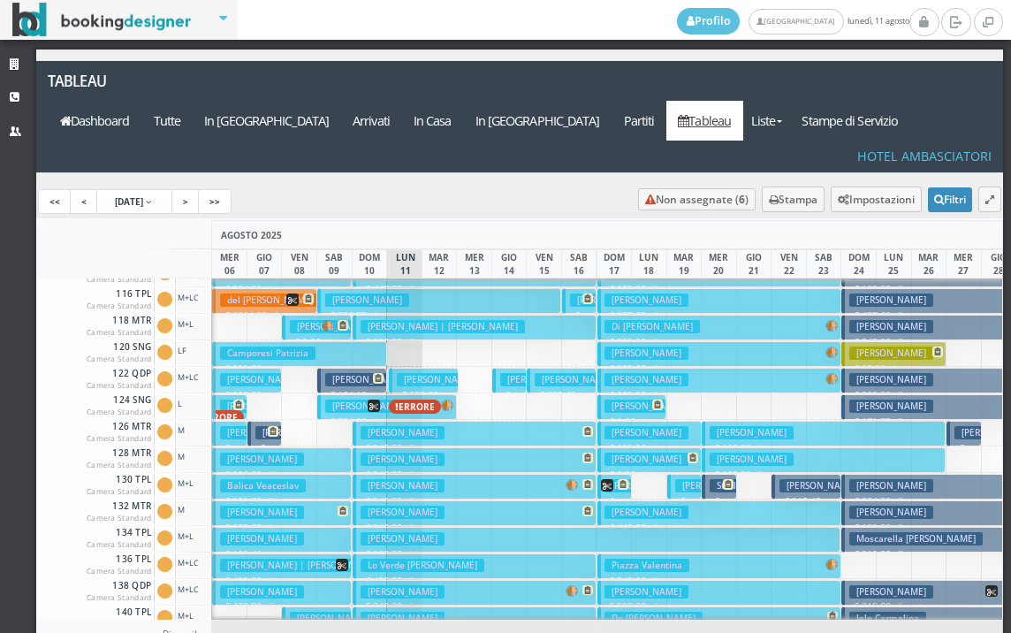
scroll to position [442, 0]
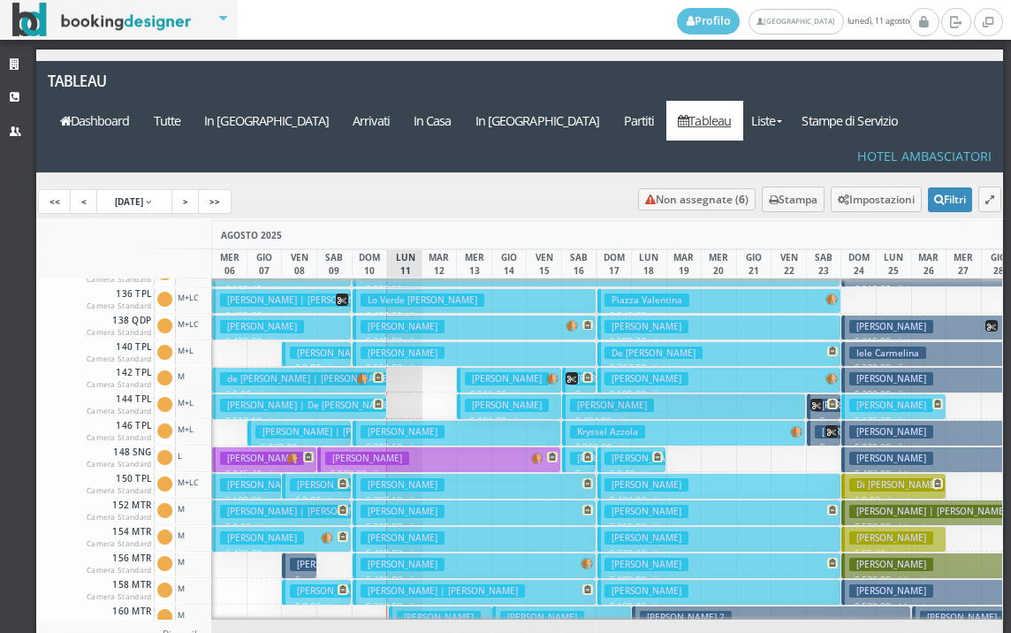
click at [305, 372] on h3 "de clara nina | Di Fant Maurizio" at bounding box center [309, 378] width 178 height 13
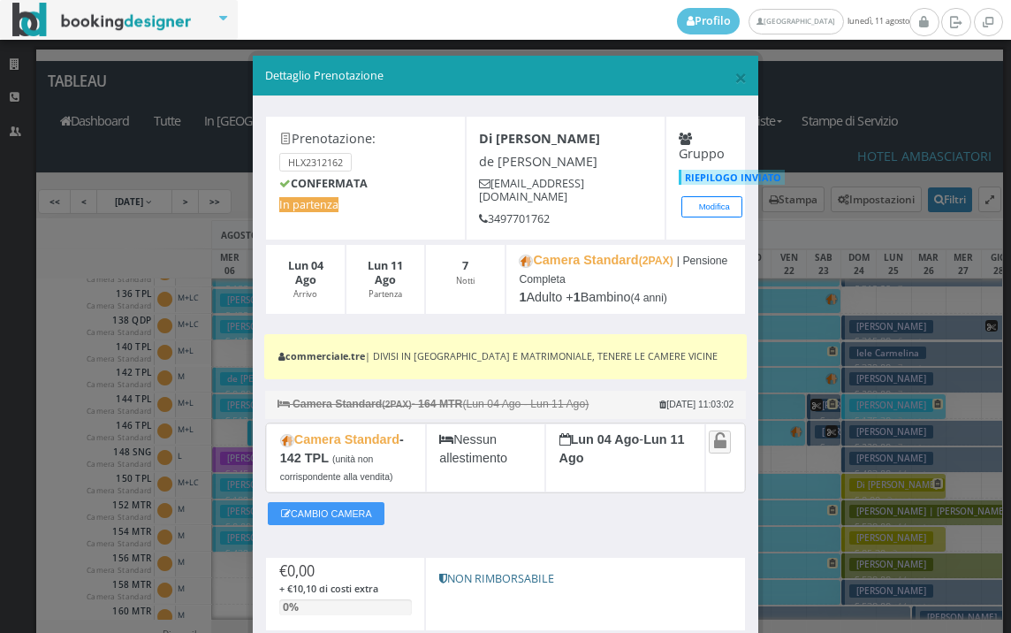
scroll to position [136, 0]
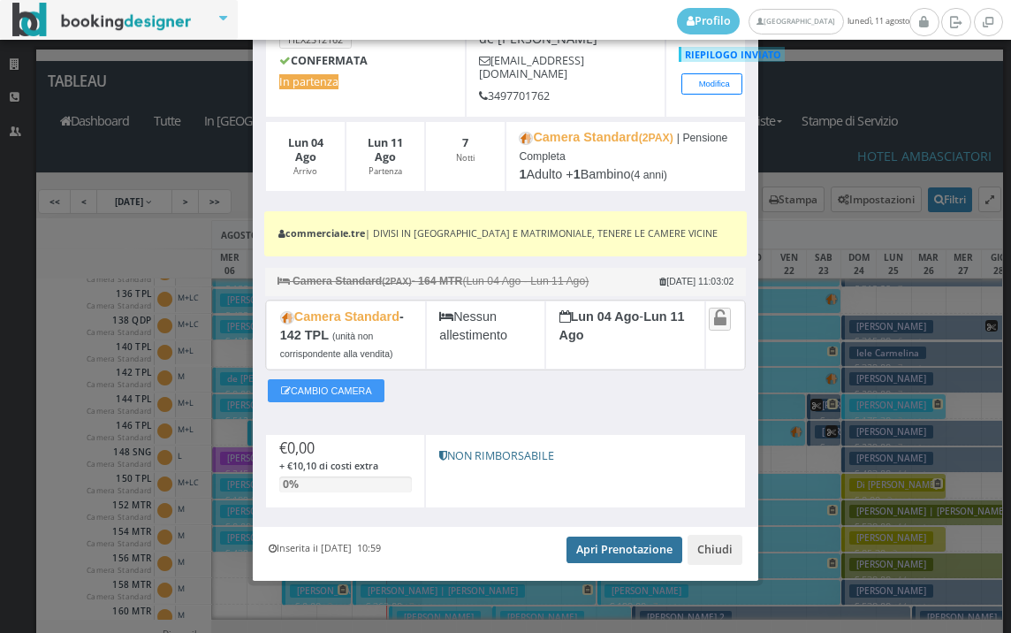
click at [633, 541] on link "Apri Prenotazione" at bounding box center [625, 549] width 116 height 27
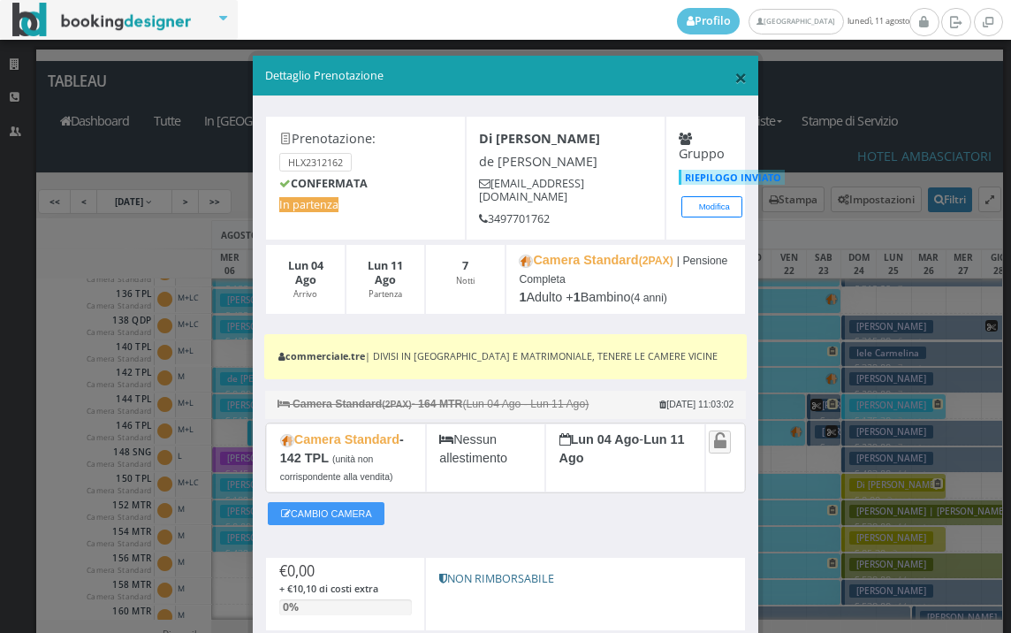
click at [734, 78] on span "×" at bounding box center [740, 77] width 12 height 30
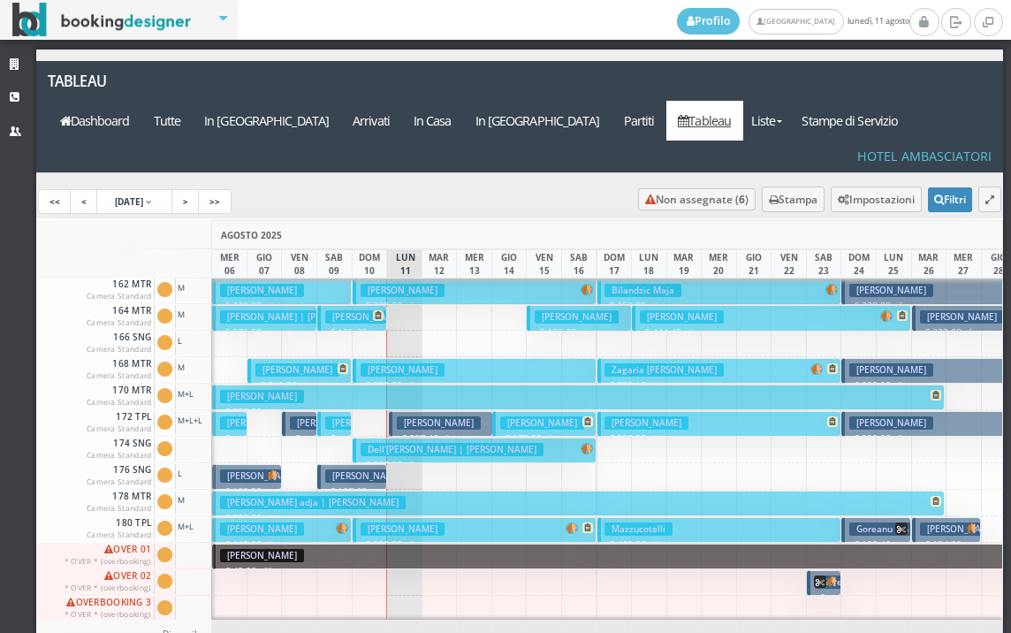
scroll to position [707, 0]
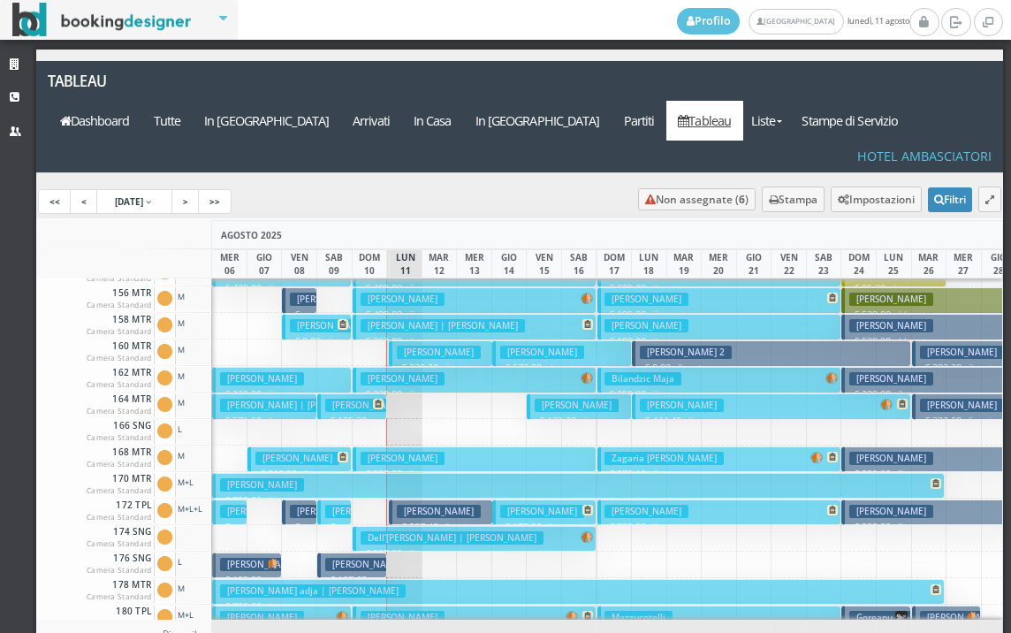
click at [342, 399] on h3 "Caruso Giuseppe" at bounding box center [367, 405] width 84 height 13
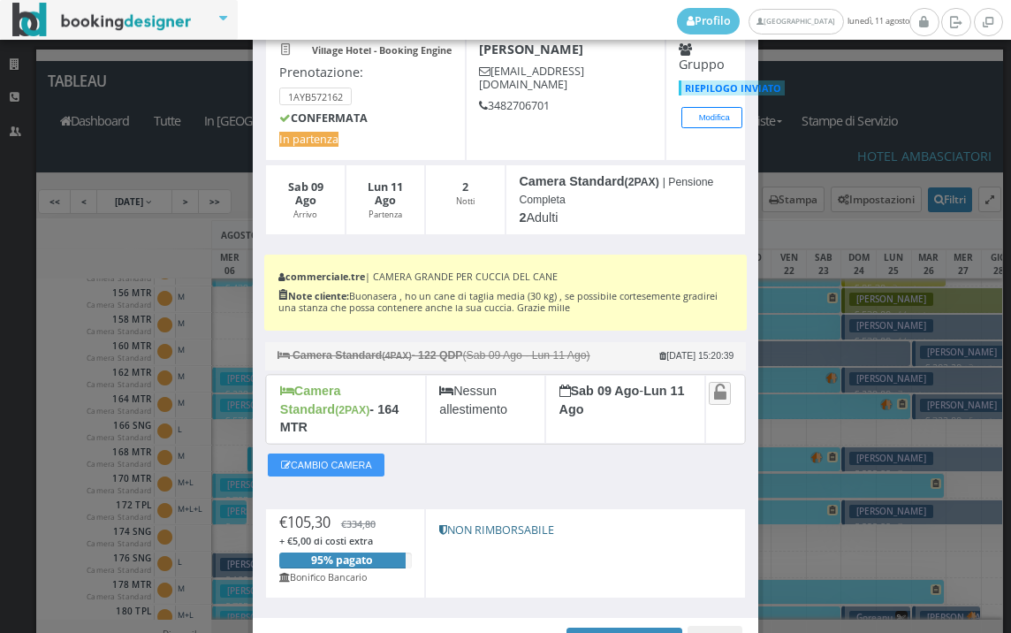
scroll to position [183, 0]
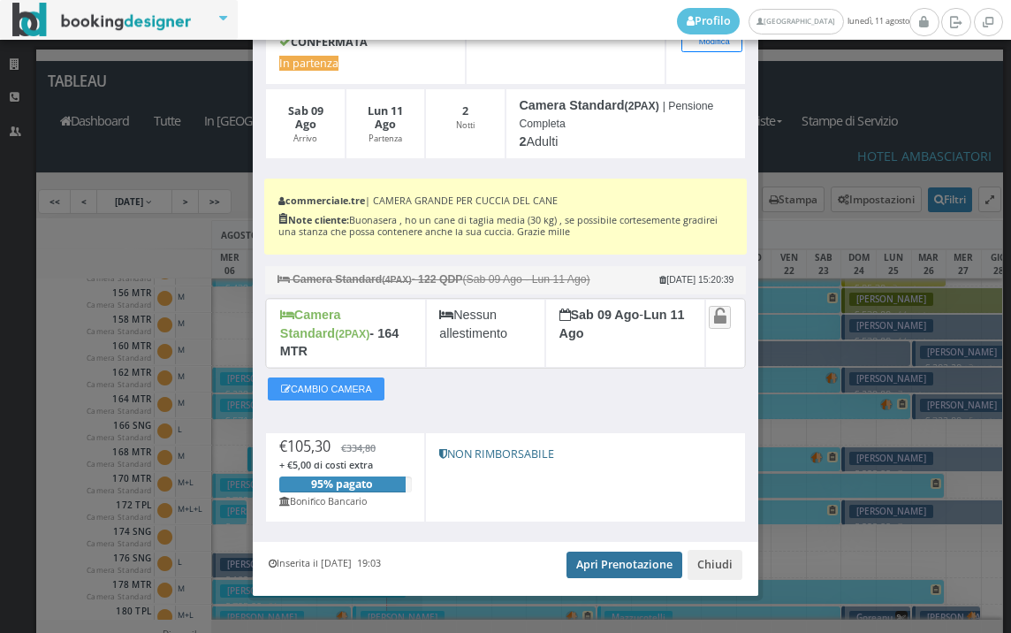
click at [613, 552] on link "Apri Prenotazione" at bounding box center [625, 565] width 116 height 27
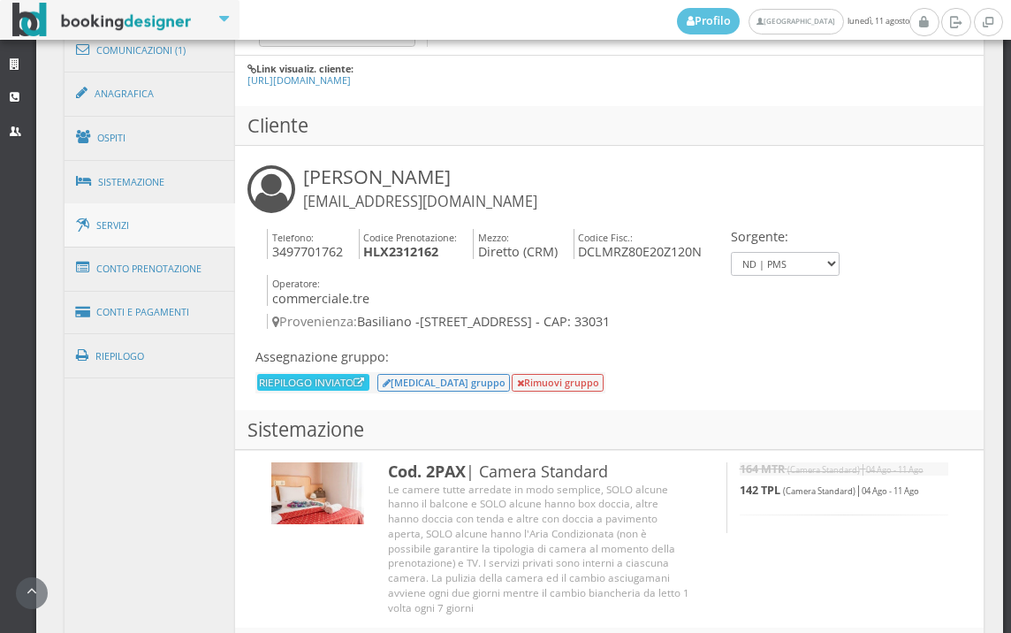
scroll to position [1151, 0]
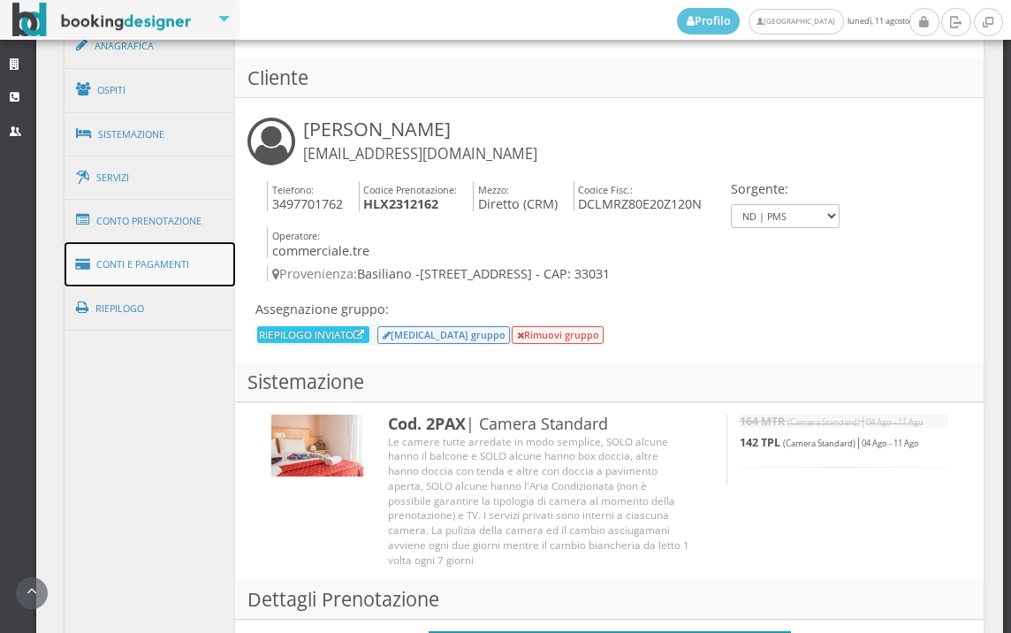
click at [171, 266] on link "Conti e Pagamenti" at bounding box center [150, 264] width 171 height 45
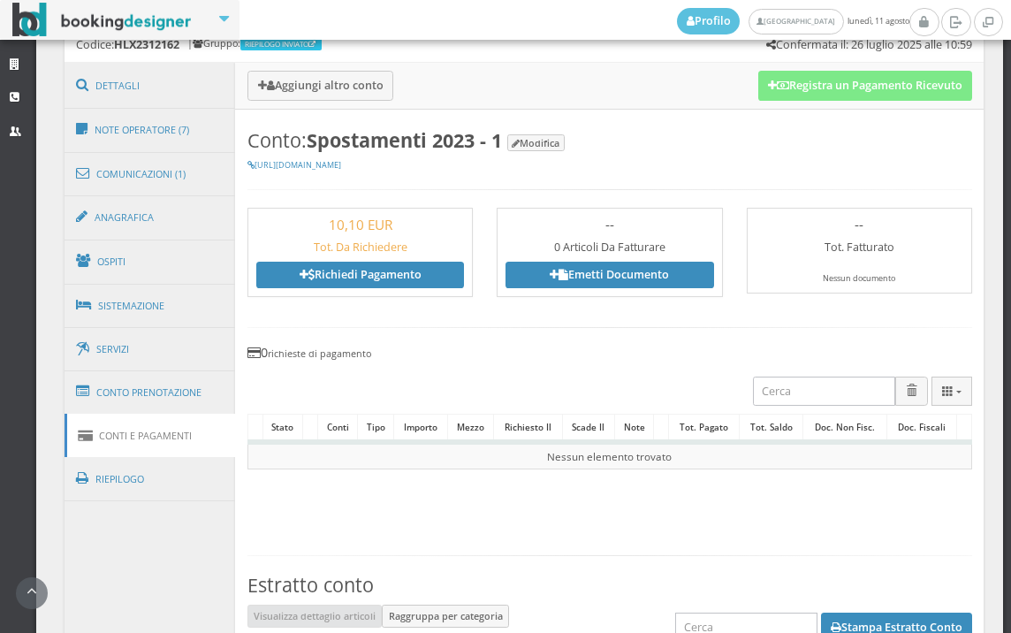
scroll to position [758, 0]
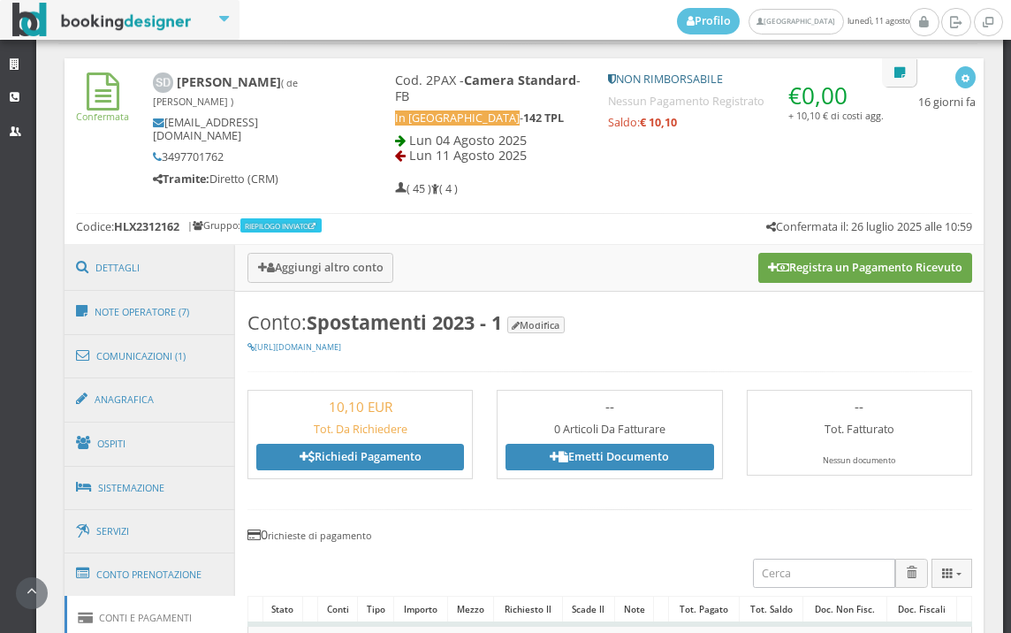
click at [889, 270] on button "Registra un Pagamento Ricevuto" at bounding box center [865, 268] width 214 height 30
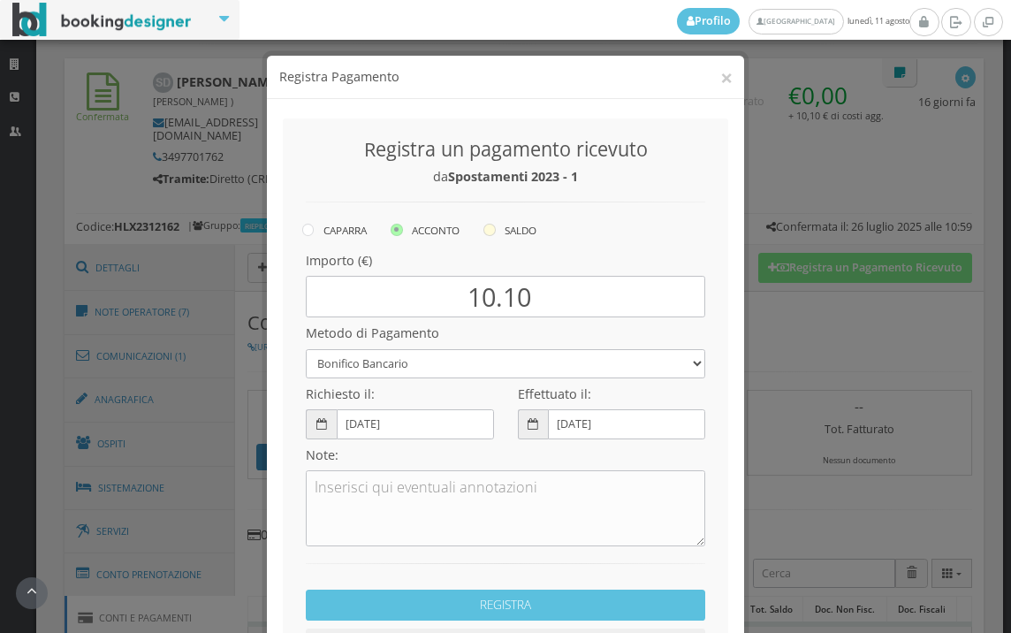
click at [488, 231] on icon at bounding box center [489, 230] width 12 height 12
radio input "true"
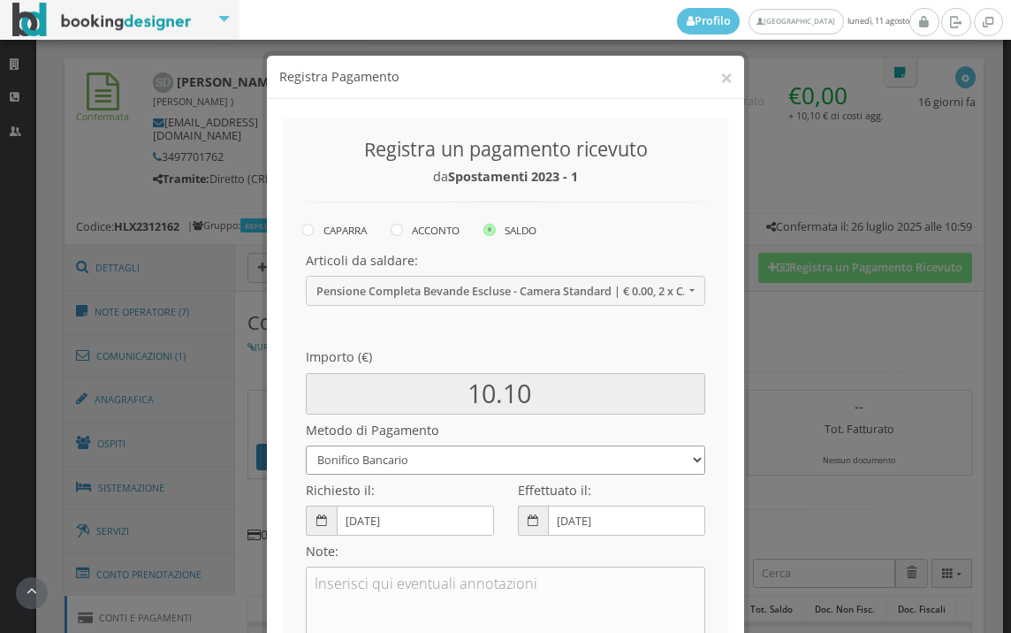
click at [381, 453] on select "Bonifico Bancario BONIFICO SUM UP Contanti Assegno Bancario Assegno Circolare V…" at bounding box center [505, 459] width 399 height 29
select select
click at [306, 445] on select "Bonifico Bancario BONIFICO SUM UP Contanti Assegno Bancario Assegno Circolare V…" at bounding box center [505, 459] width 399 height 29
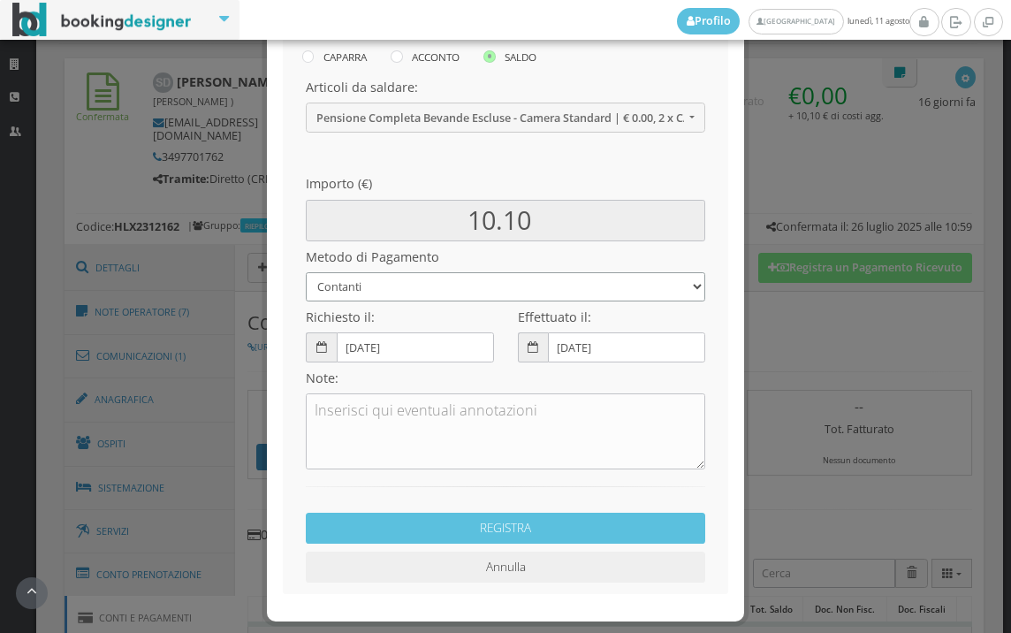
scroll to position [196, 0]
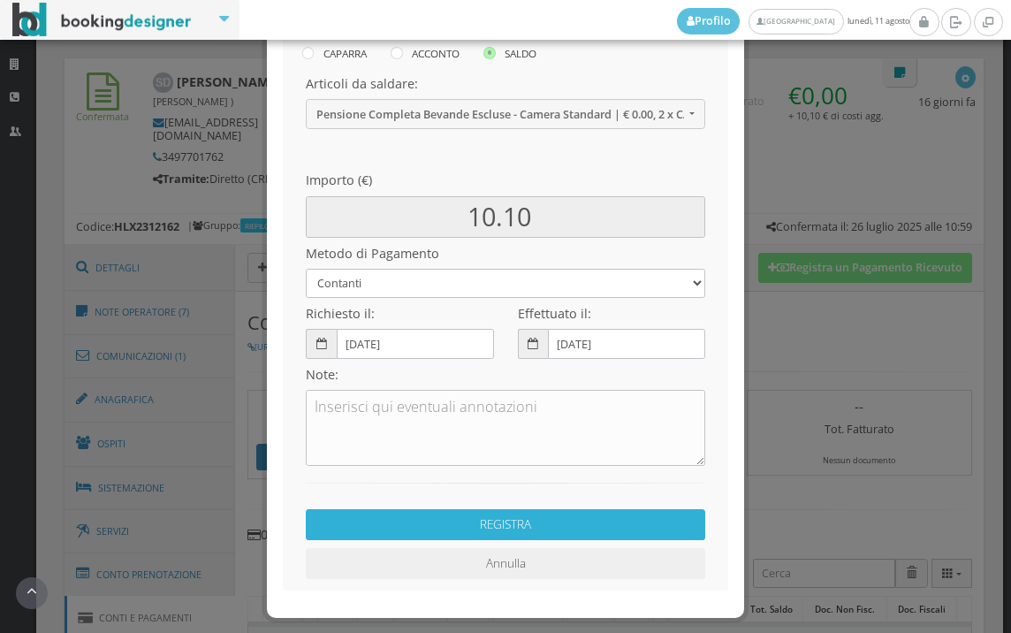
click at [512, 523] on button "REGISTRA" at bounding box center [505, 524] width 399 height 31
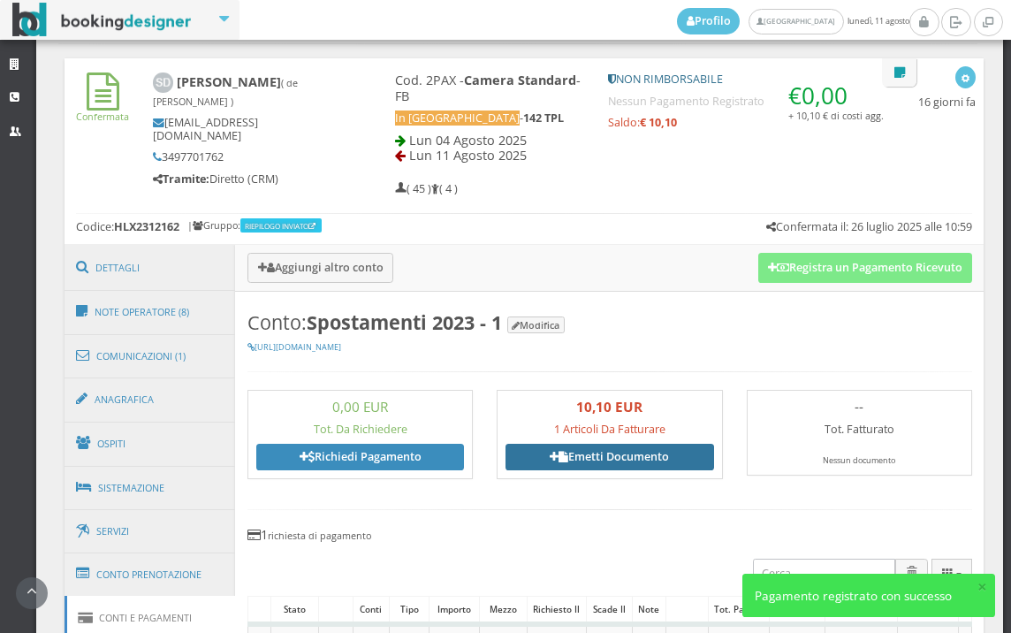
click at [608, 452] on link "Emetti Documento" at bounding box center [610, 457] width 208 height 27
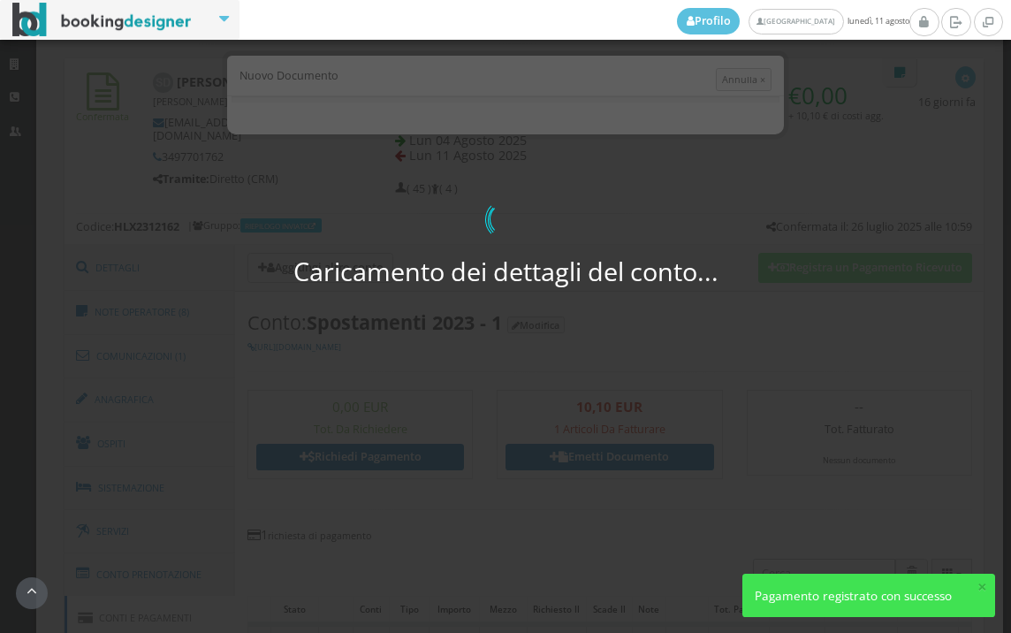
select select "Frattamaggiore"
select select "PF"
select select "BASILIANO"
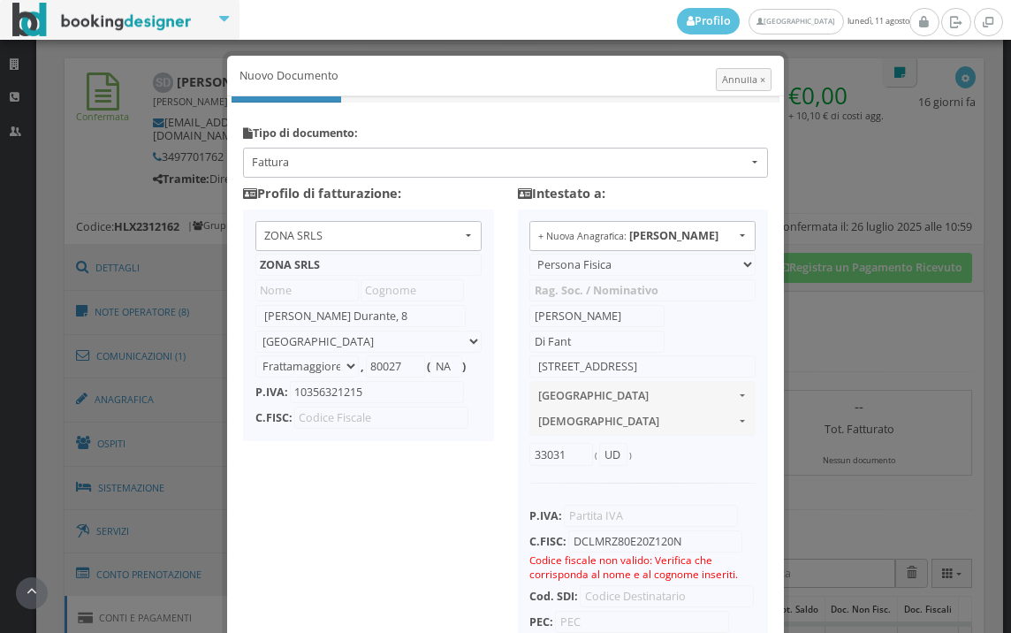
scroll to position [172, 0]
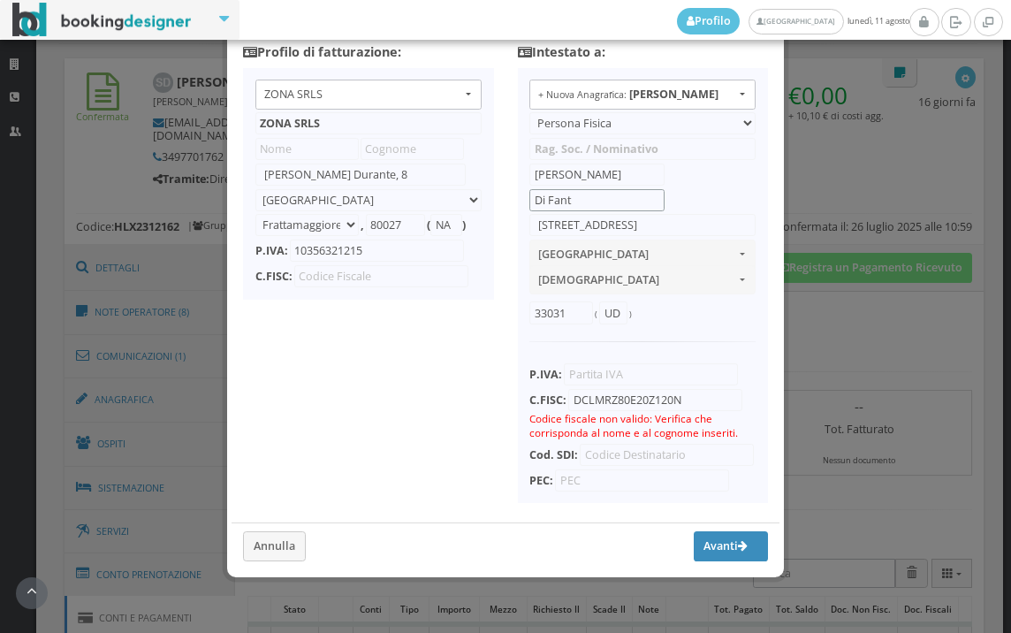
drag, startPoint x: 590, startPoint y: 187, endPoint x: 557, endPoint y: 179, distance: 33.7
click at [557, 189] on input "Di Fant" at bounding box center [596, 200] width 135 height 22
click at [580, 189] on input "Di Ftan" at bounding box center [596, 200] width 135 height 22
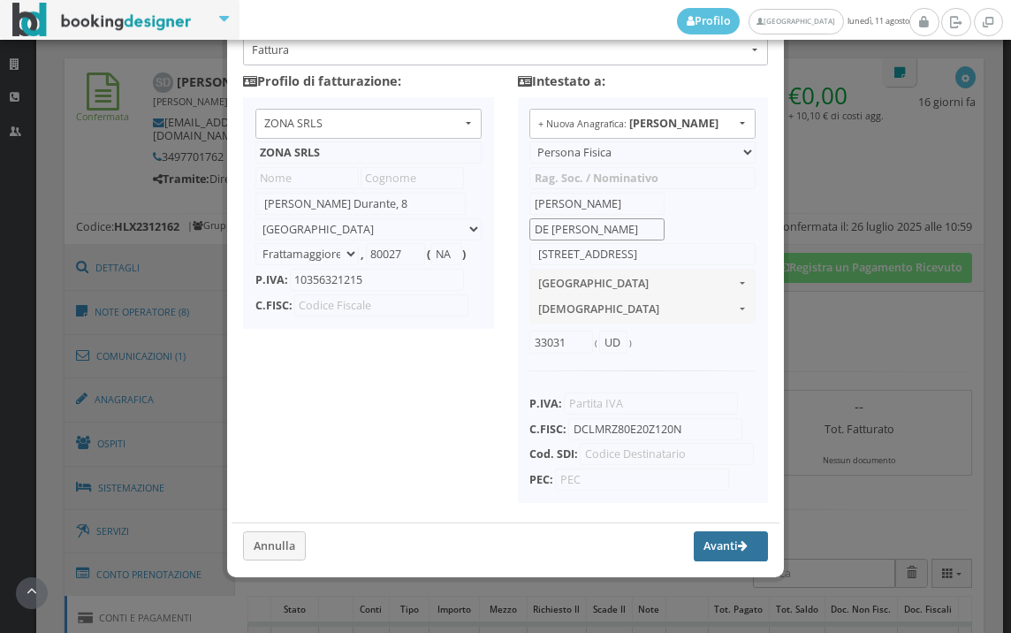
type input "DE CLARA"
click at [711, 542] on button "Avanti" at bounding box center [731, 546] width 74 height 30
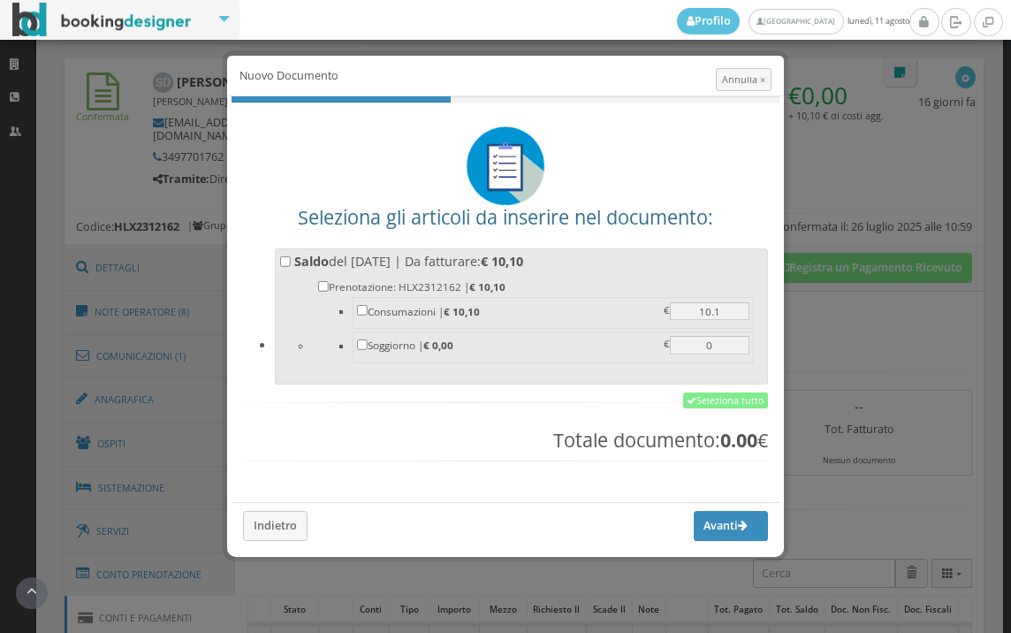
scroll to position [0, 0]
click at [732, 397] on link "Seleziona tutto" at bounding box center [725, 400] width 85 height 16
checkbox input "true"
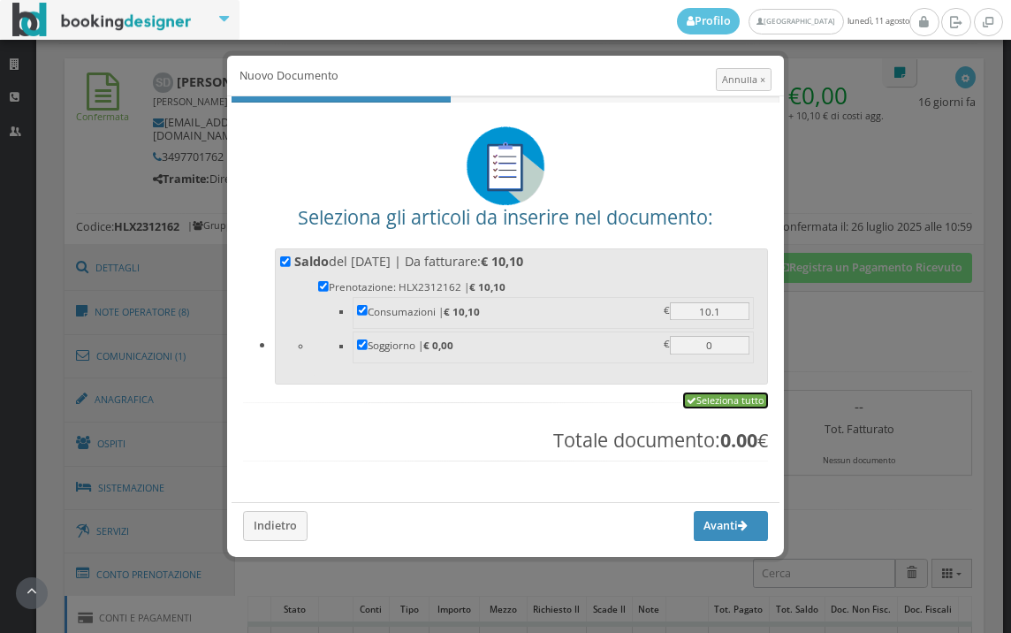
checkbox input "true"
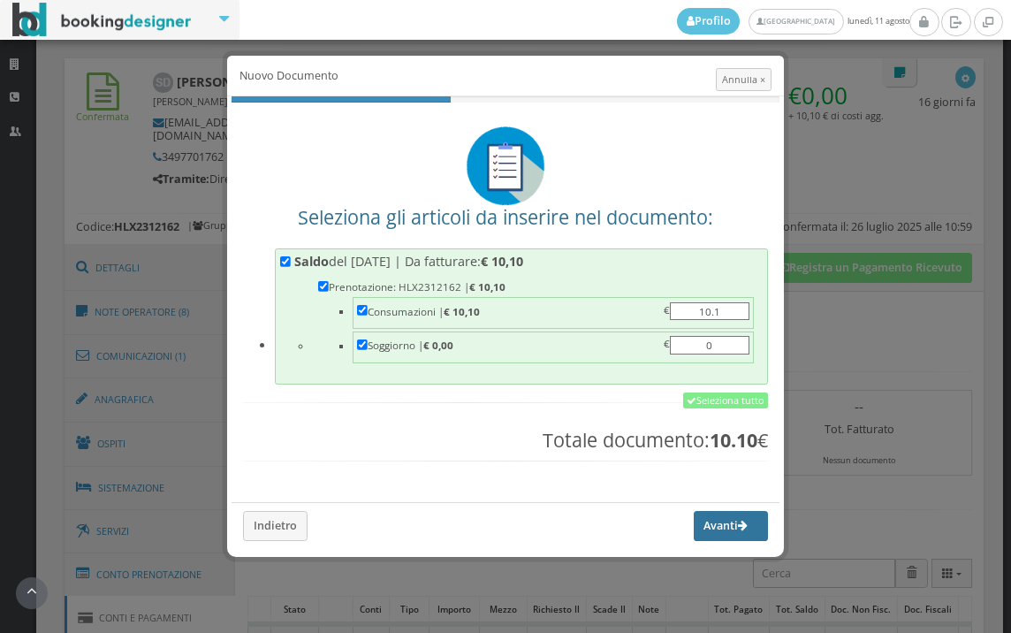
click at [716, 535] on button "Avanti" at bounding box center [731, 526] width 74 height 30
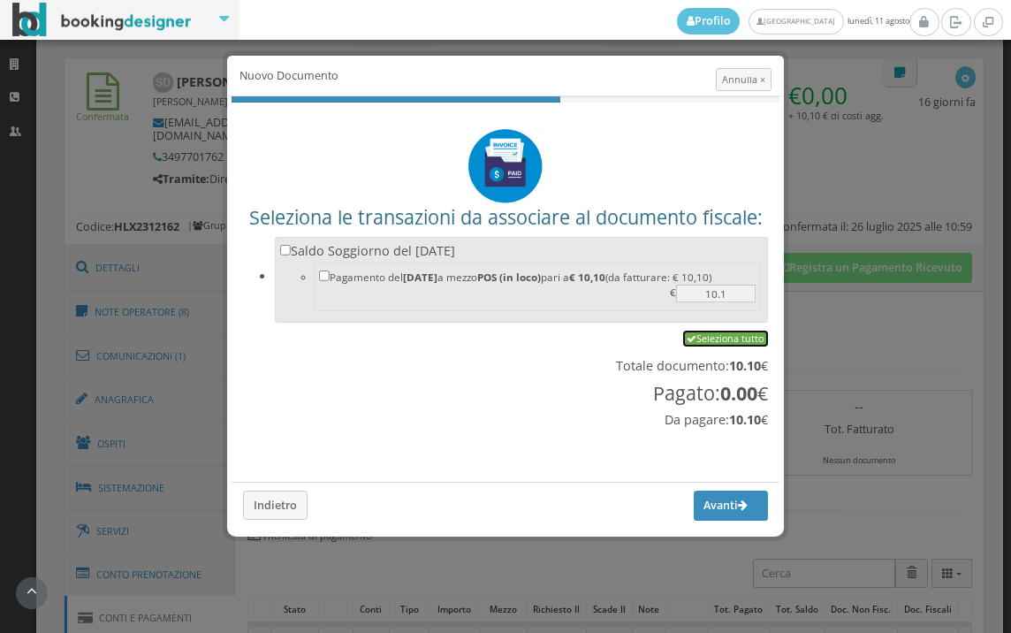
click at [731, 337] on link "Seleziona tutto" at bounding box center [725, 339] width 85 height 16
checkbox input "true"
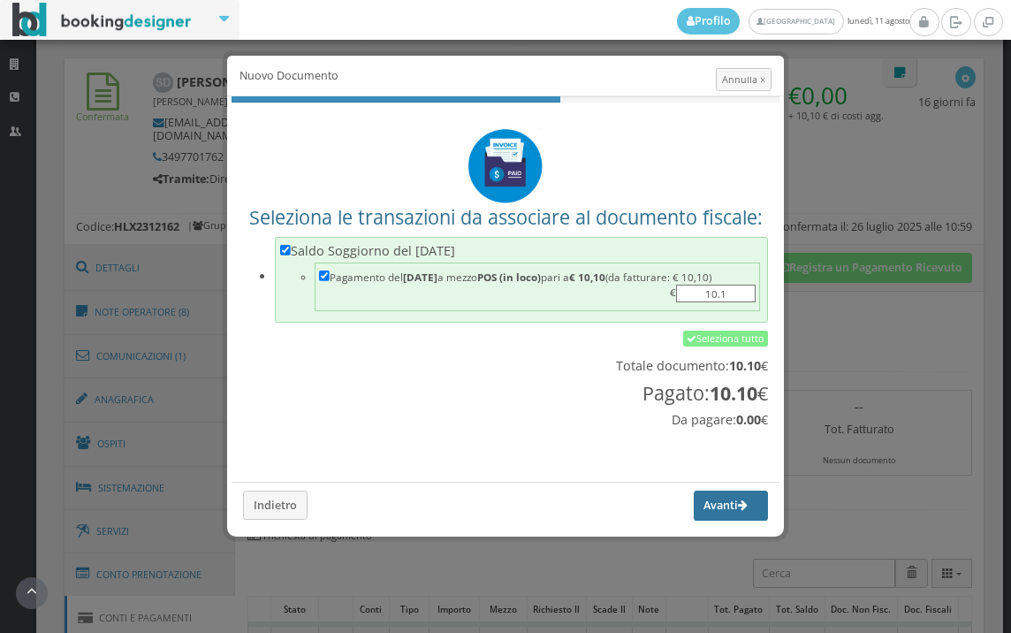
click at [703, 501] on button "Avanti" at bounding box center [731, 506] width 74 height 30
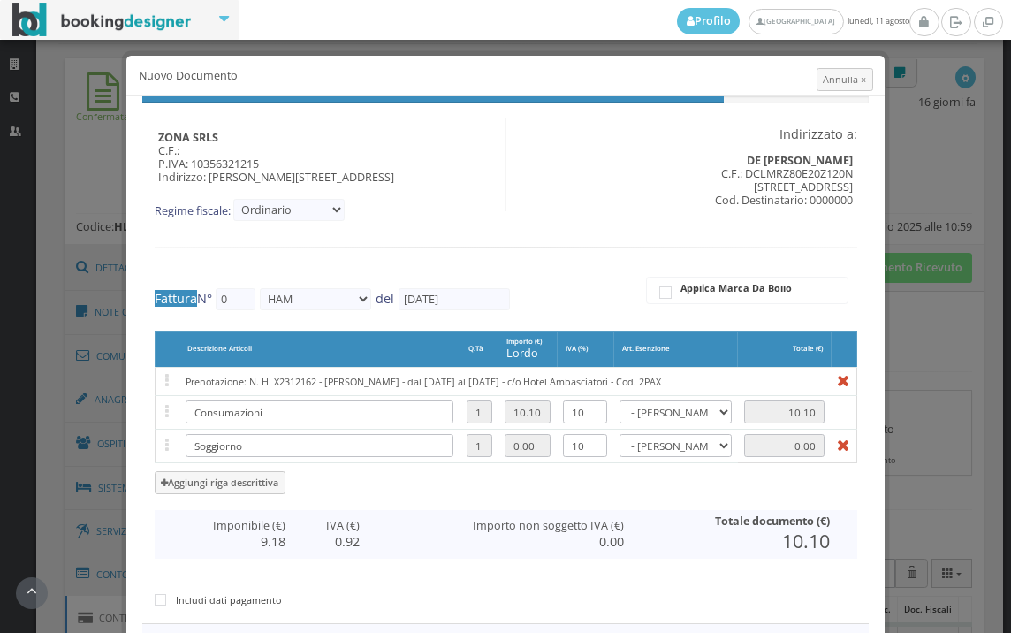
type input "456"
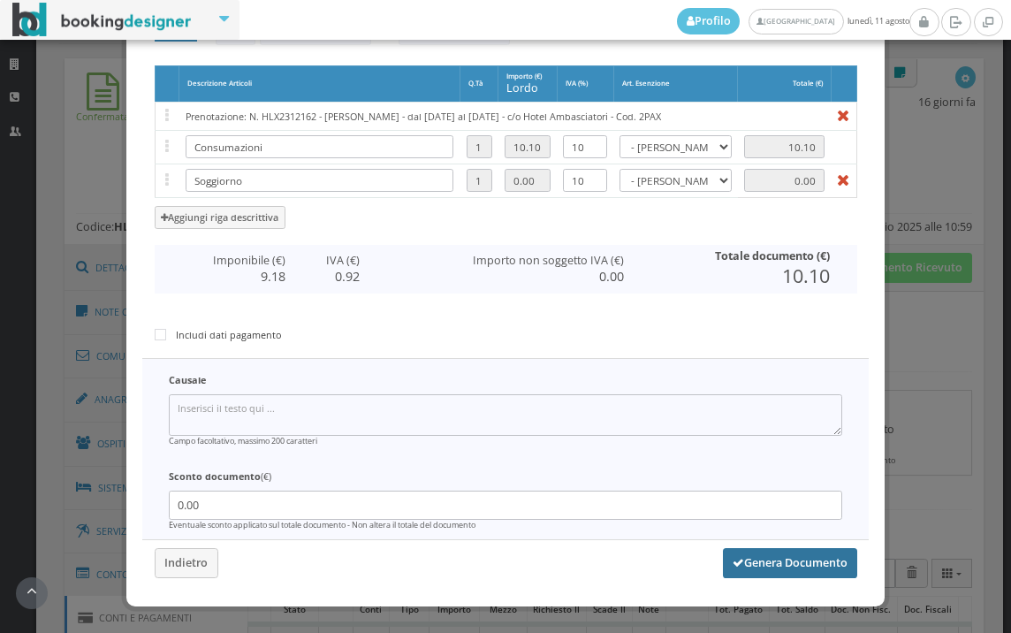
click at [780, 560] on button "Genera Documento" at bounding box center [790, 563] width 134 height 30
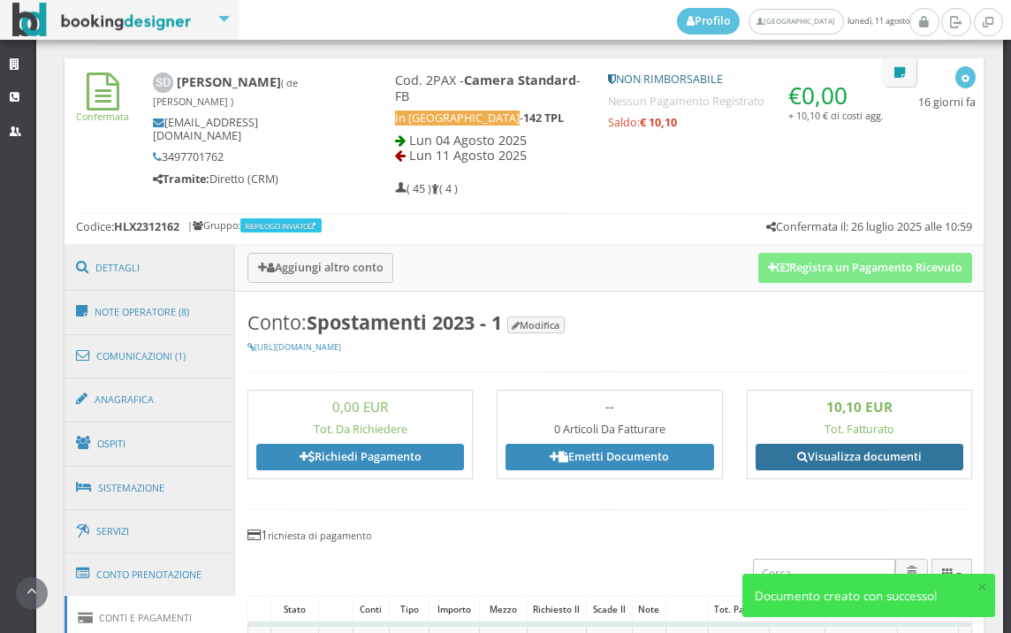
click at [845, 456] on link "Visualizza documenti" at bounding box center [860, 457] width 208 height 27
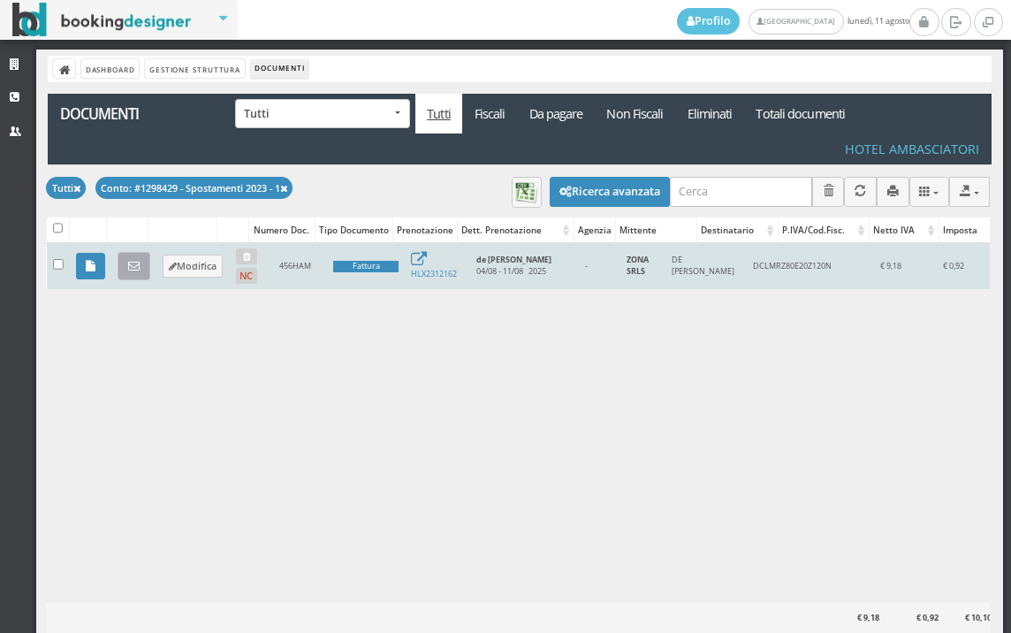
click at [133, 263] on icon at bounding box center [133, 266] width 11 height 11
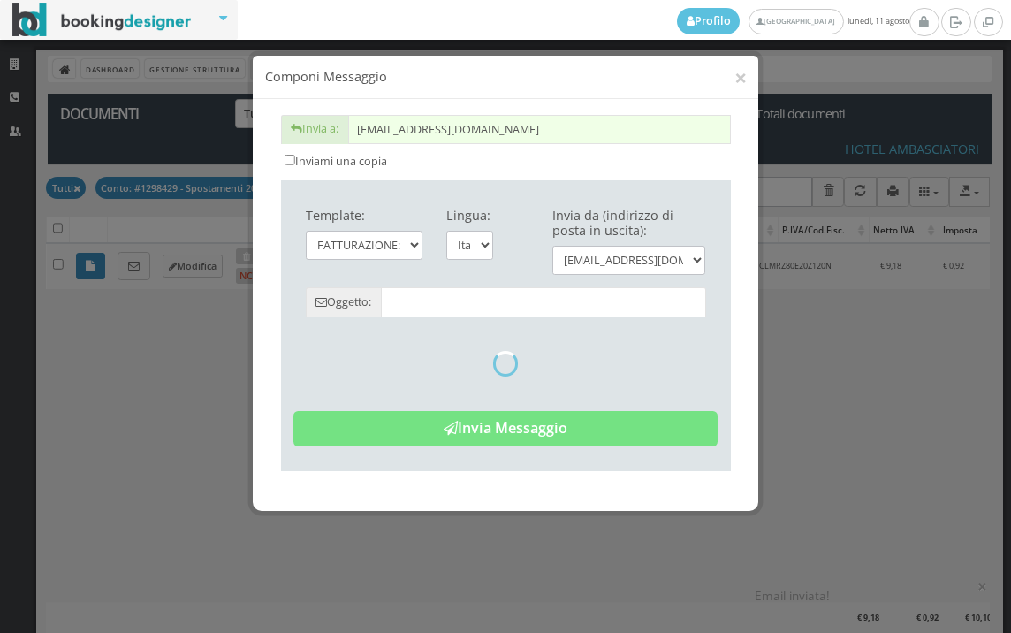
type input "Copia di cortesia: Fattura da ZONA SRLS - n. 456HAM del 11/08/2025"
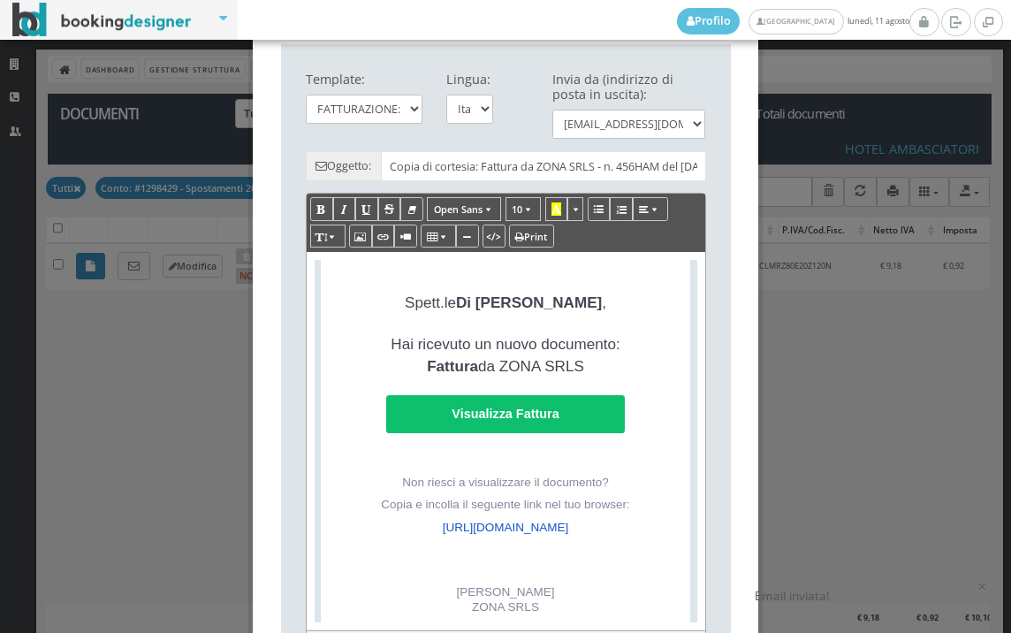
scroll to position [392, 0]
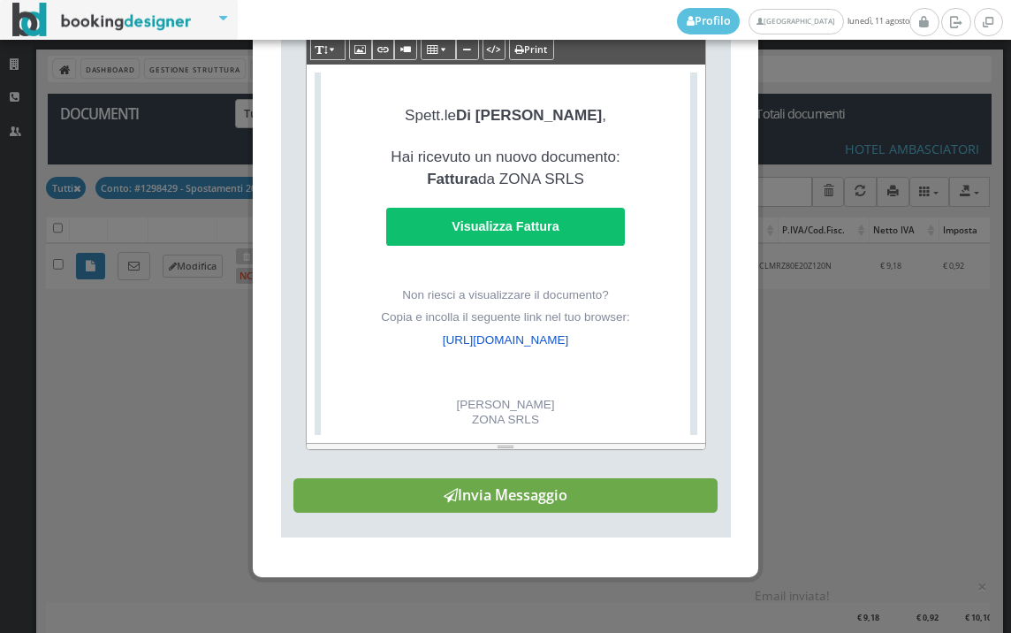
click at [612, 513] on button "Invia Messaggio" at bounding box center [505, 495] width 424 height 35
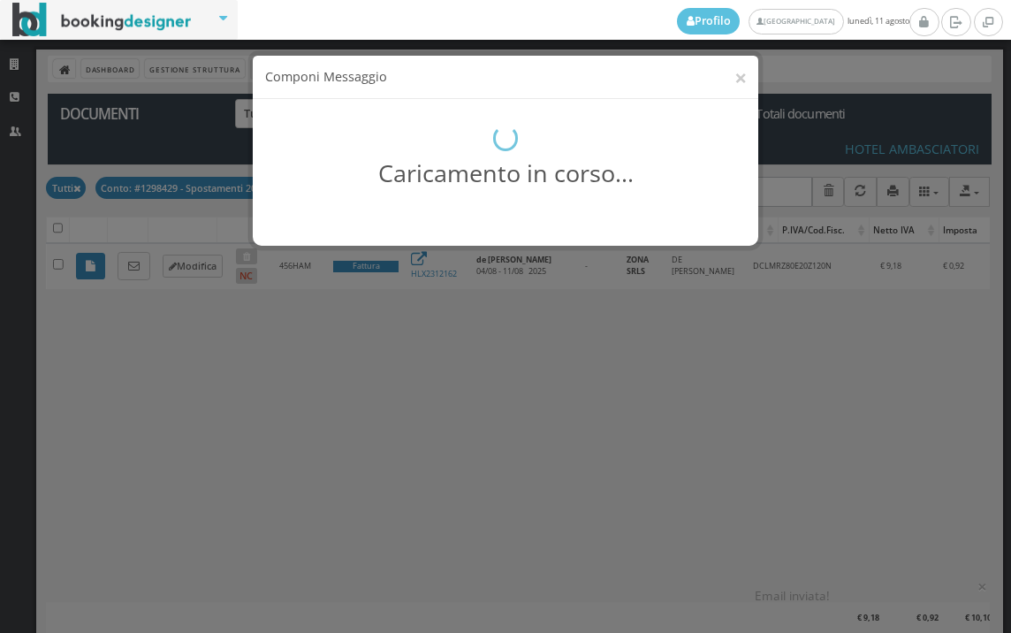
scroll to position [0, 0]
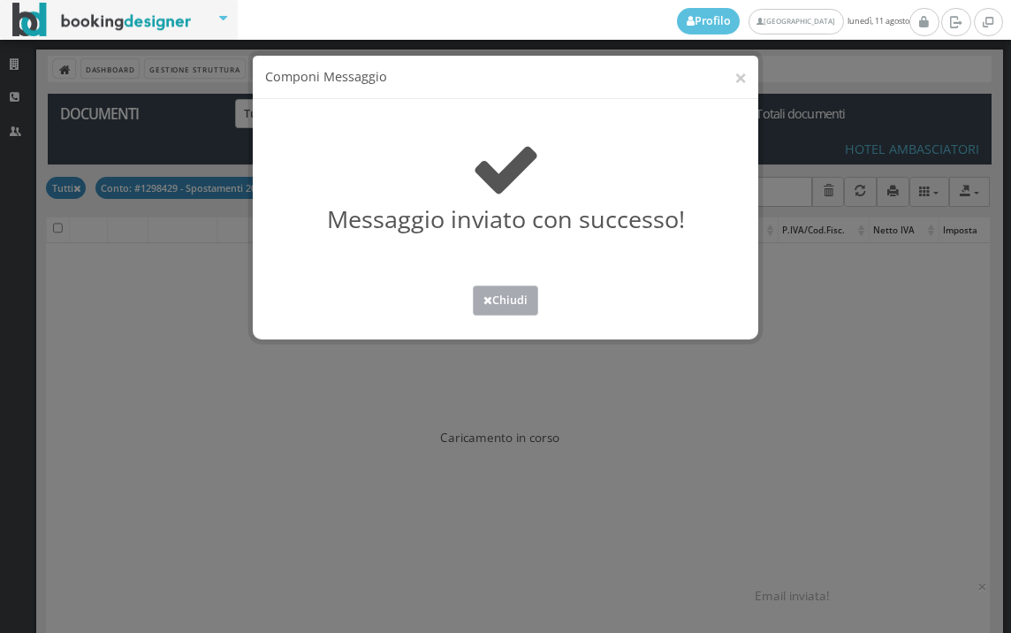
click at [513, 302] on button "Chiudi" at bounding box center [505, 299] width 65 height 29
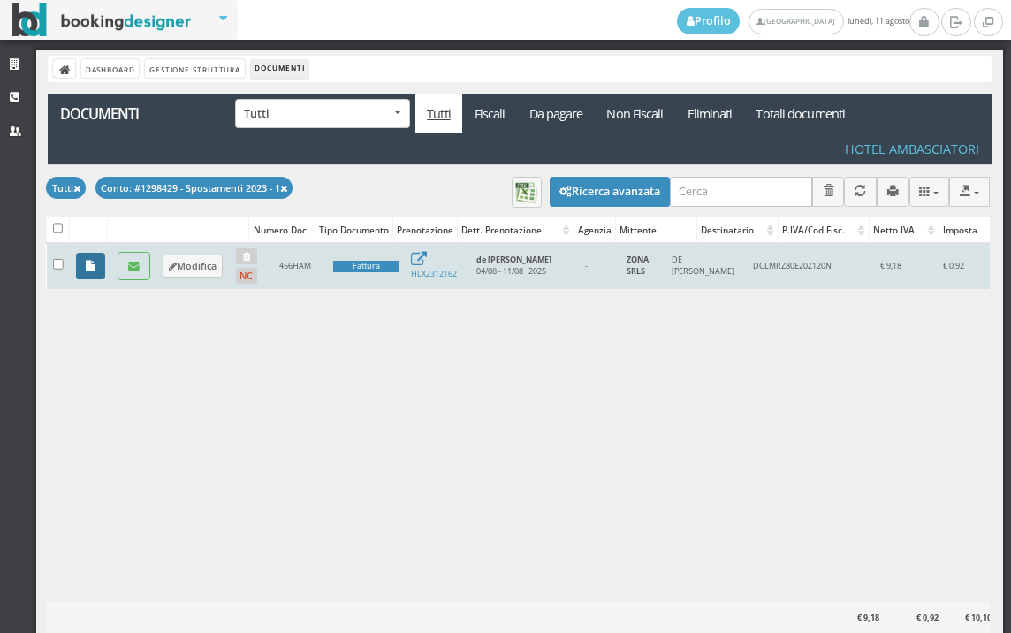
click at [89, 262] on icon at bounding box center [91, 266] width 10 height 11
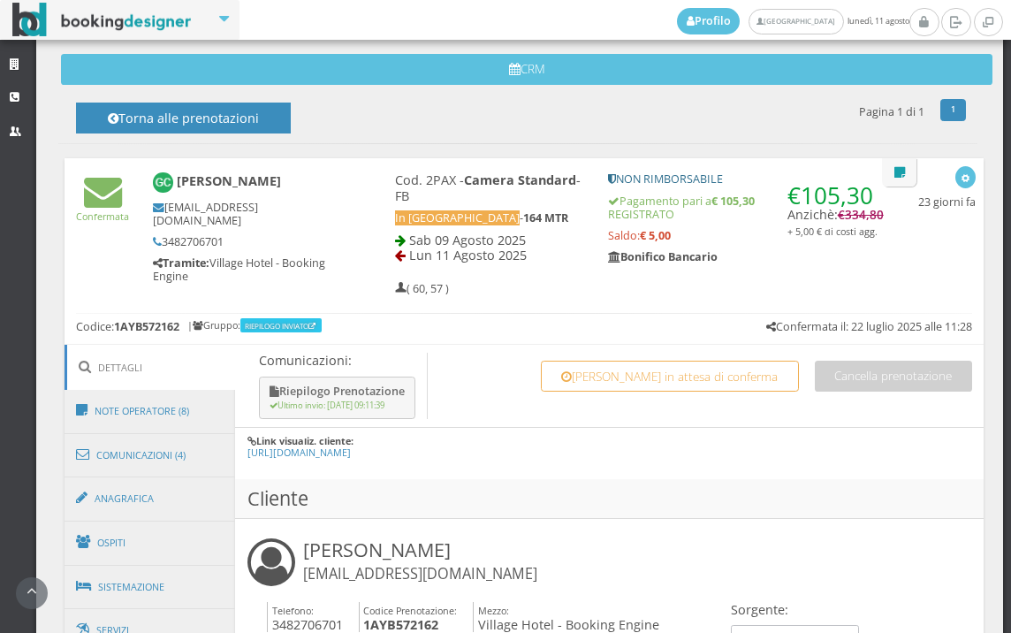
scroll to position [785, 0]
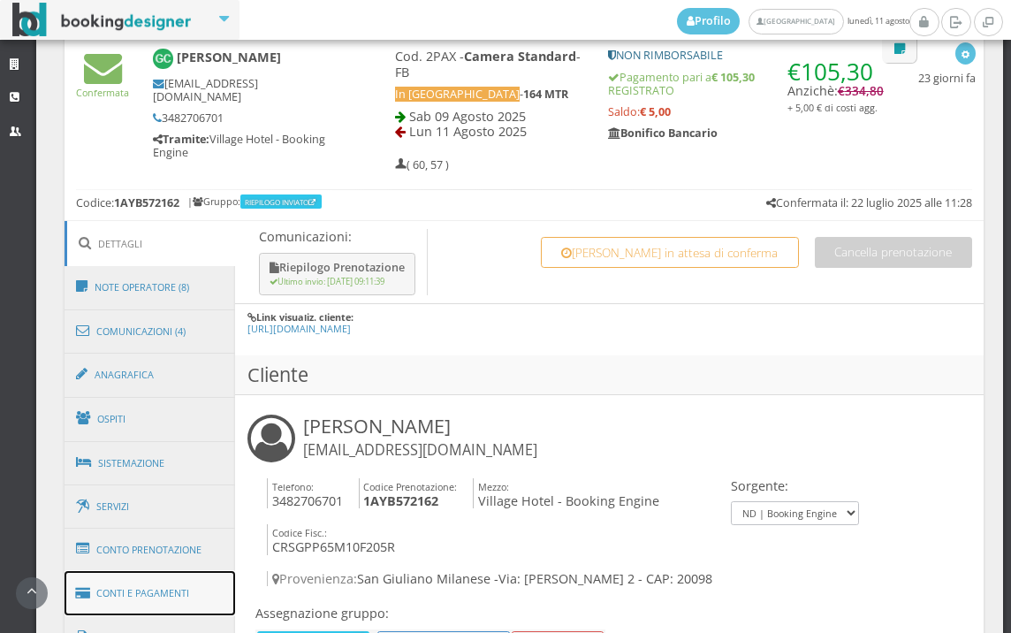
click at [144, 597] on link "Conti e Pagamenti" at bounding box center [150, 593] width 171 height 45
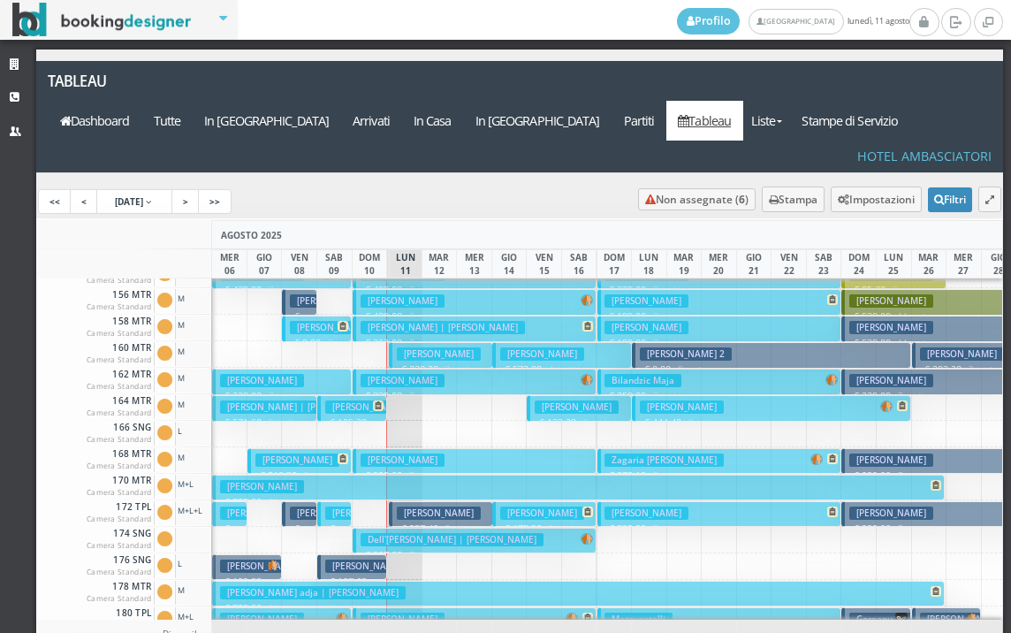
scroll to position [619, 0]
